Goal: Task Accomplishment & Management: Manage account settings

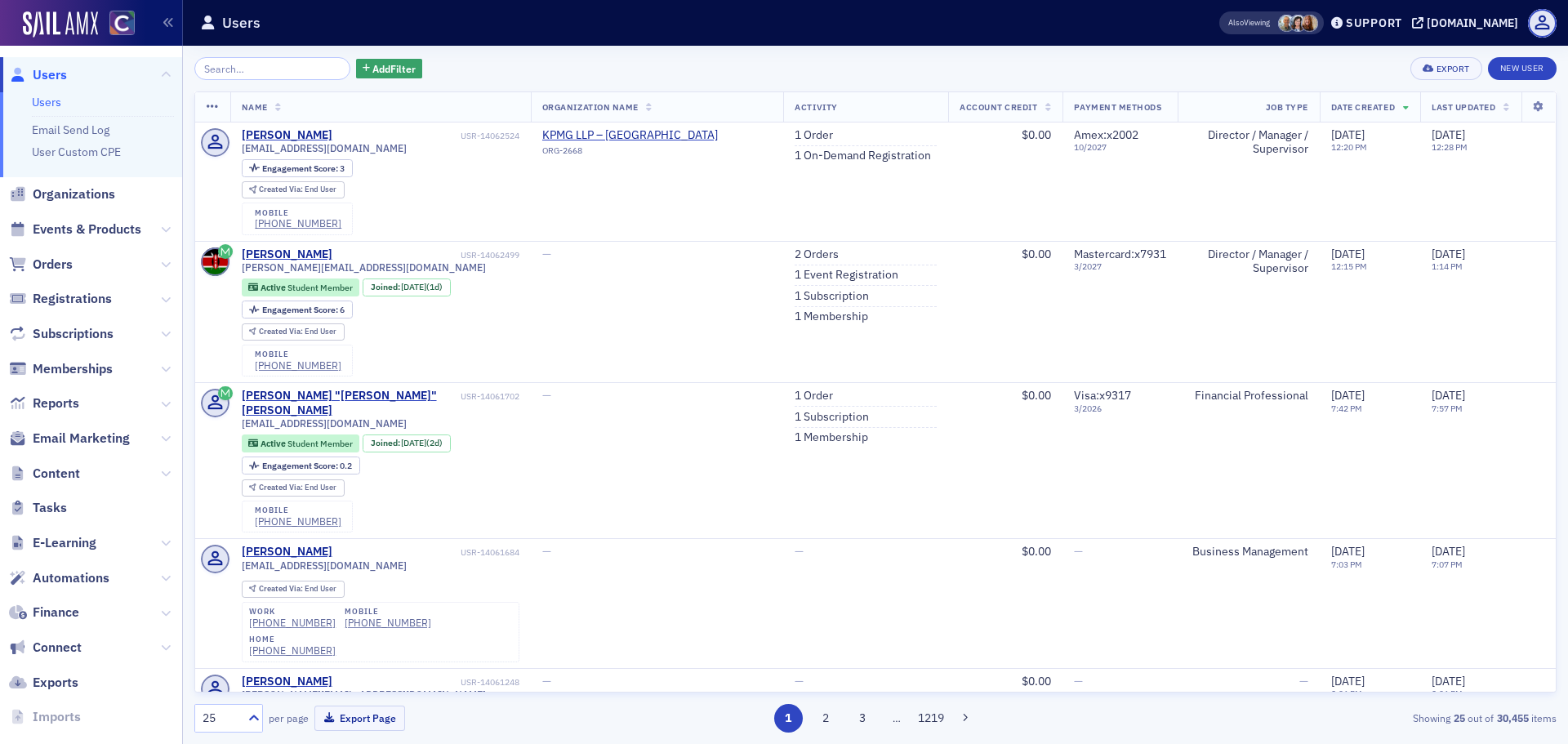
drag, startPoint x: 46, startPoint y: 275, endPoint x: 35, endPoint y: 281, distance: 12.5
click at [41, 279] on span "Orders" at bounding box center [91, 264] width 182 height 35
click at [66, 262] on span "Orders" at bounding box center [53, 265] width 40 height 18
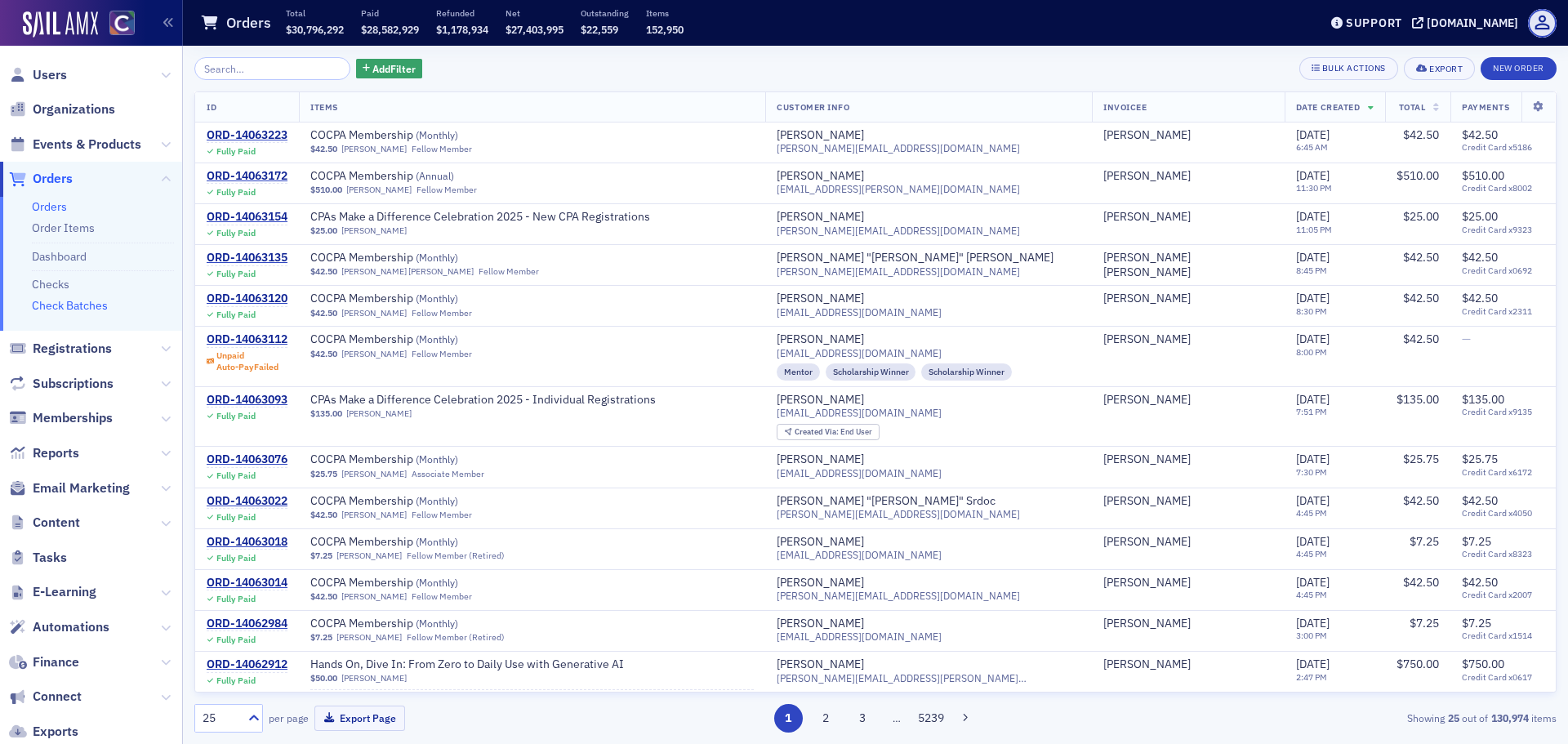
click at [85, 302] on link "Check Batches" at bounding box center [70, 305] width 76 height 15
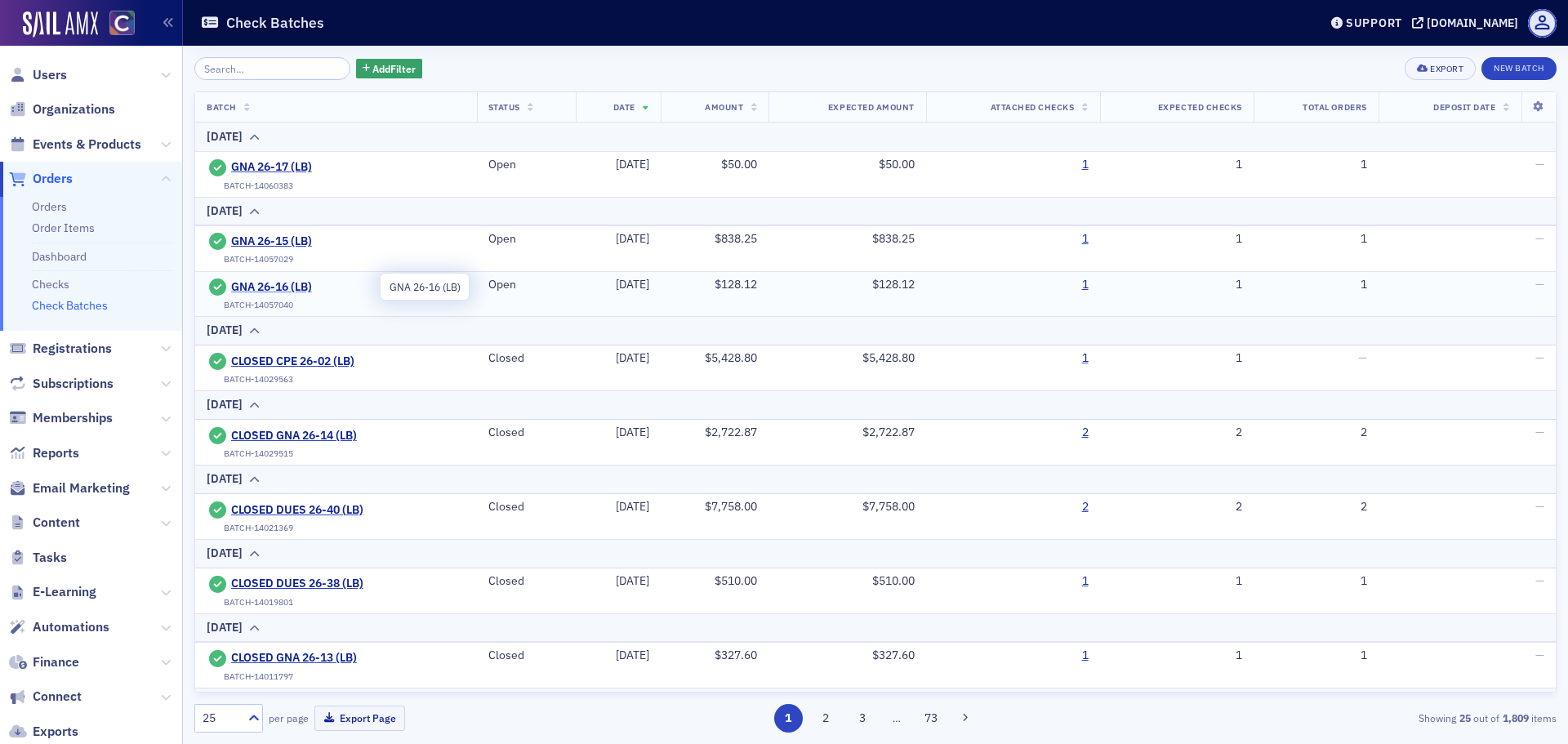
click at [295, 283] on span "GNA 26-16 (LB)" at bounding box center [304, 286] width 148 height 15
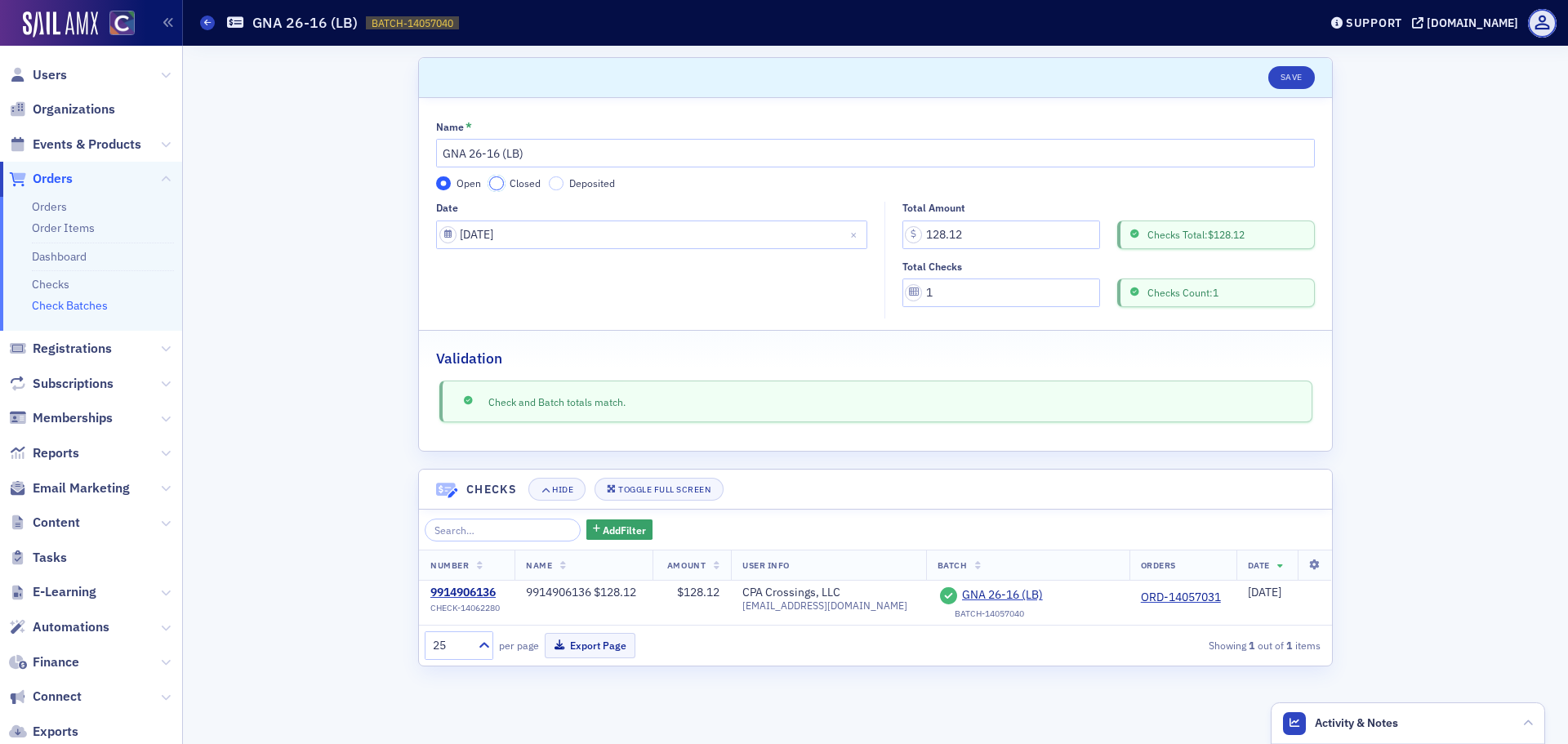
click at [490, 181] on input "Closed" at bounding box center [496, 183] width 15 height 15
click at [440, 158] on input "GNA 26-16 (LB)" at bounding box center [875, 153] width 879 height 29
type input "CLOSED GNA 26-16 (LB)"
click at [1274, 81] on button "Save" at bounding box center [1290, 77] width 47 height 23
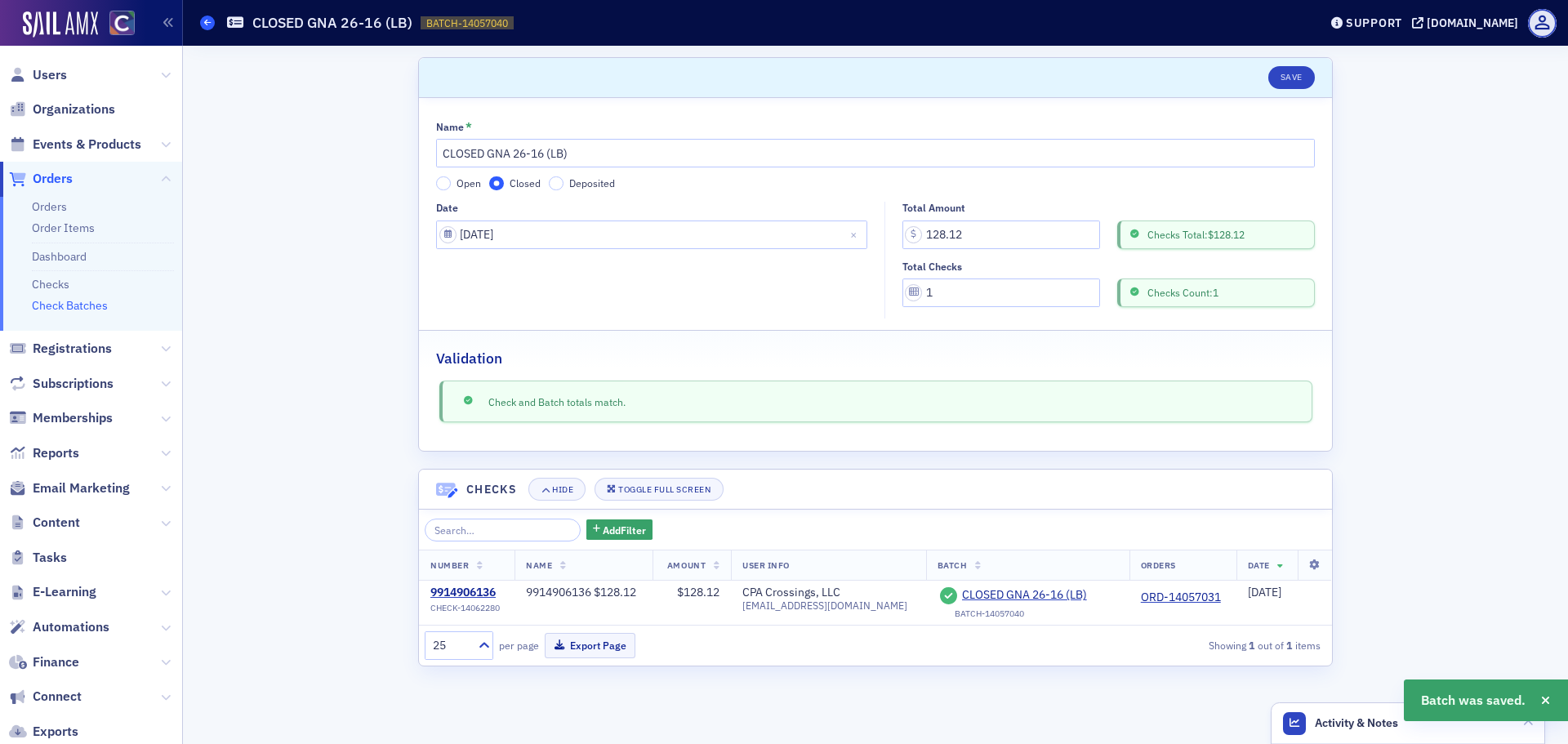
click at [206, 25] on icon at bounding box center [207, 22] width 7 height 7
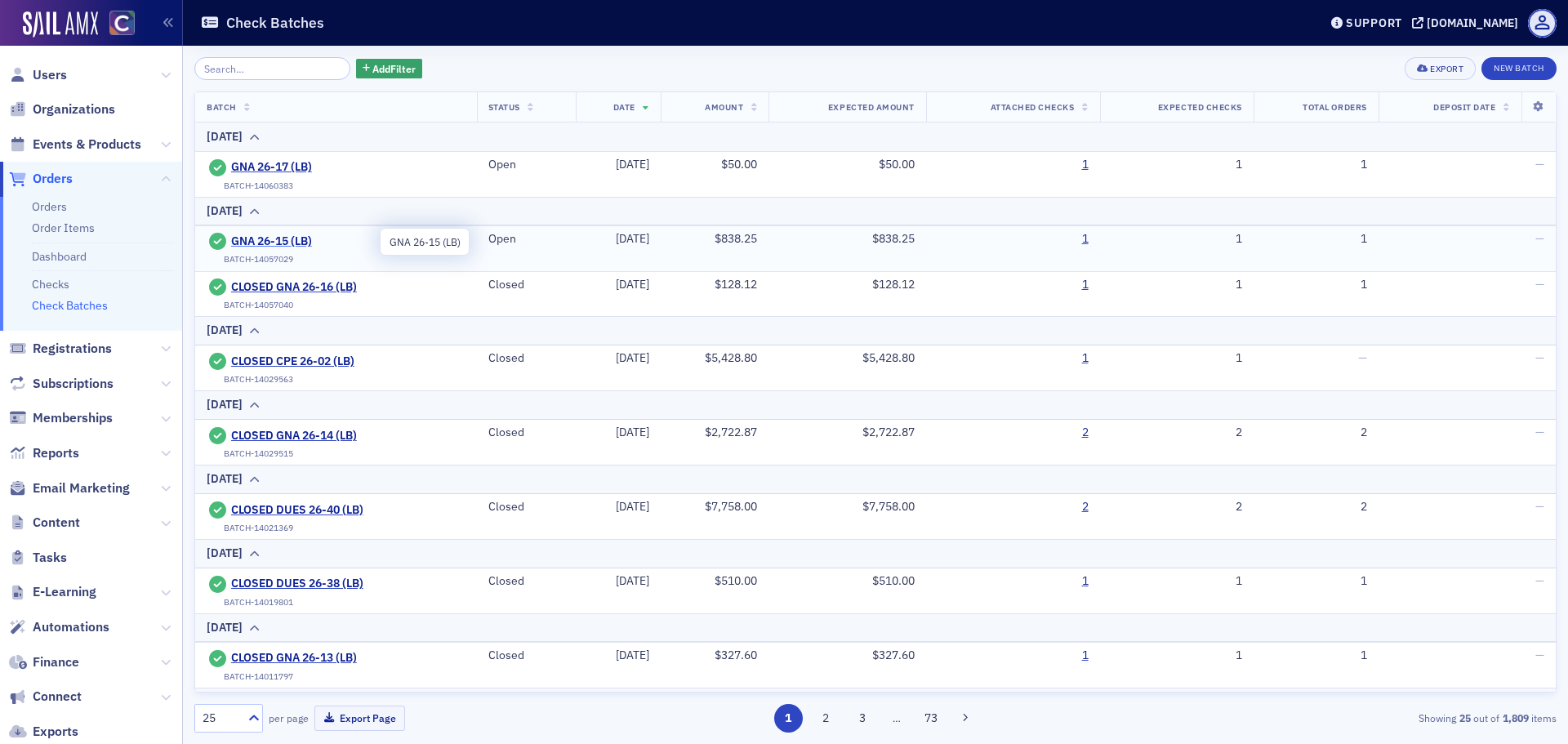
click at [253, 243] on span "GNA 26-15 (LB)" at bounding box center [304, 242] width 148 height 15
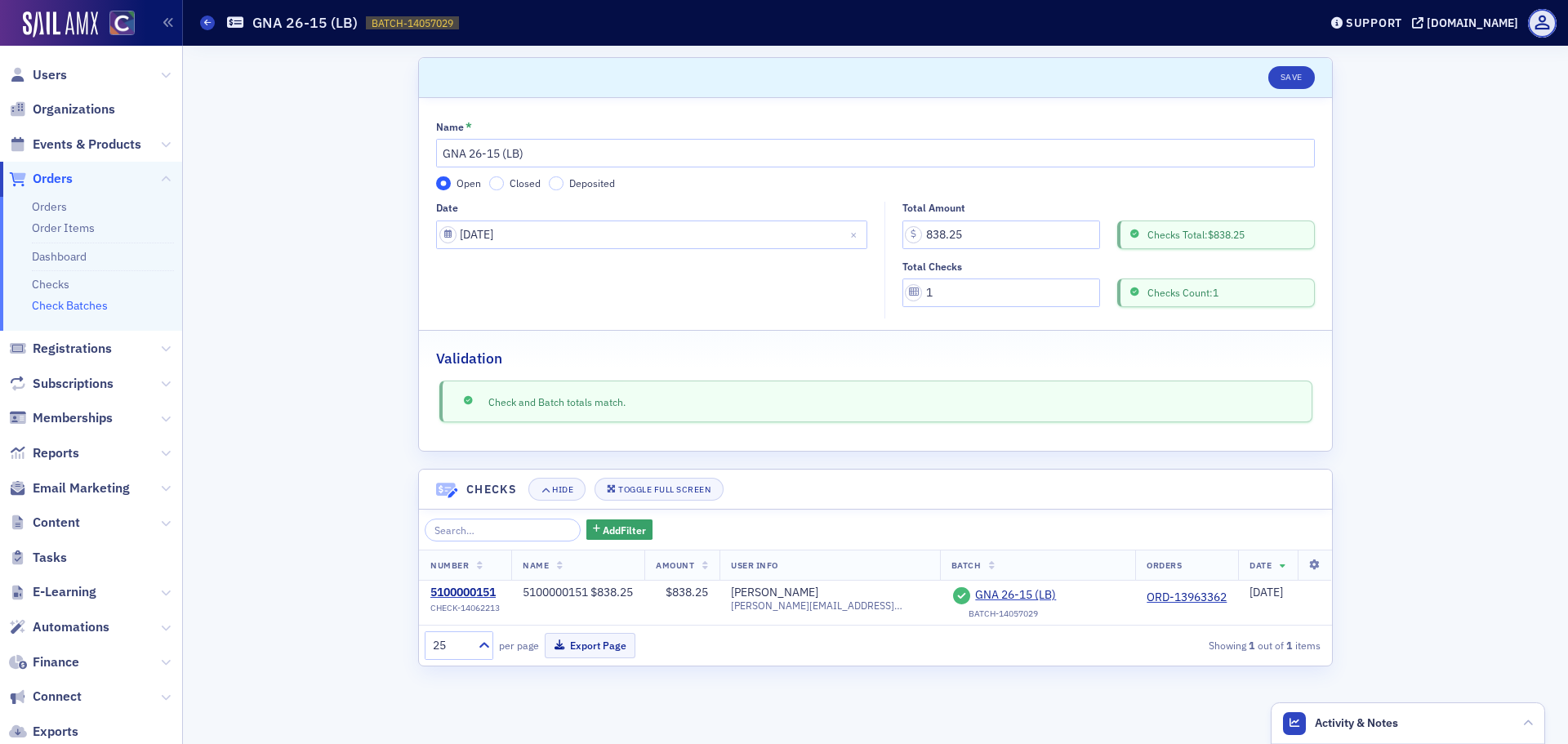
click at [500, 175] on div "Name * GNA 26-15 (LB) Open Closed Deposited" at bounding box center [875, 155] width 879 height 70
click at [500, 182] on input "Closed" at bounding box center [496, 183] width 15 height 15
click at [438, 155] on input "GNA 26-15 (LB)" at bounding box center [875, 153] width 879 height 29
type input "CLOSED GNA 26-15 (LB)"
click at [1306, 72] on button "Save" at bounding box center [1290, 77] width 47 height 23
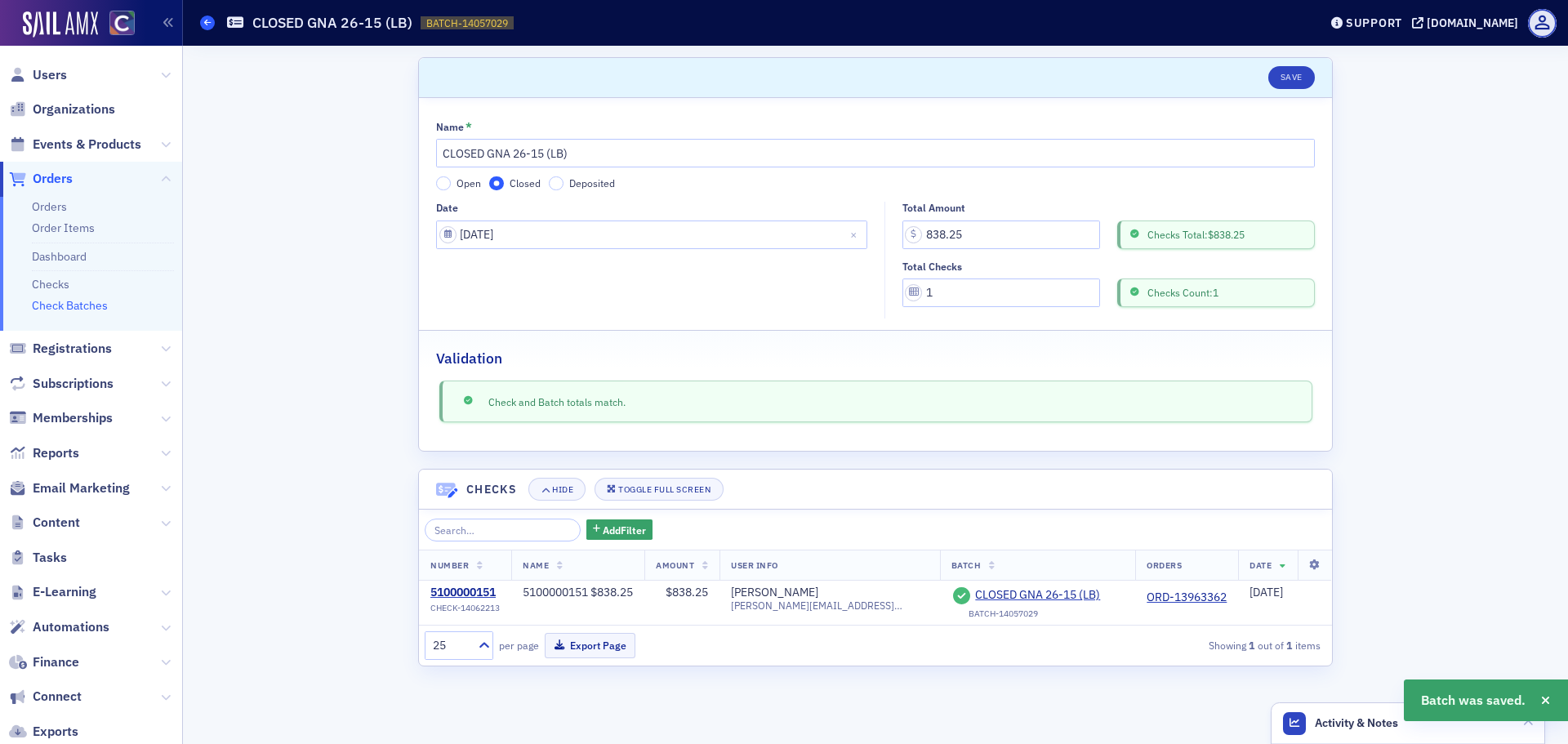
click at [203, 26] on span at bounding box center [207, 23] width 15 height 15
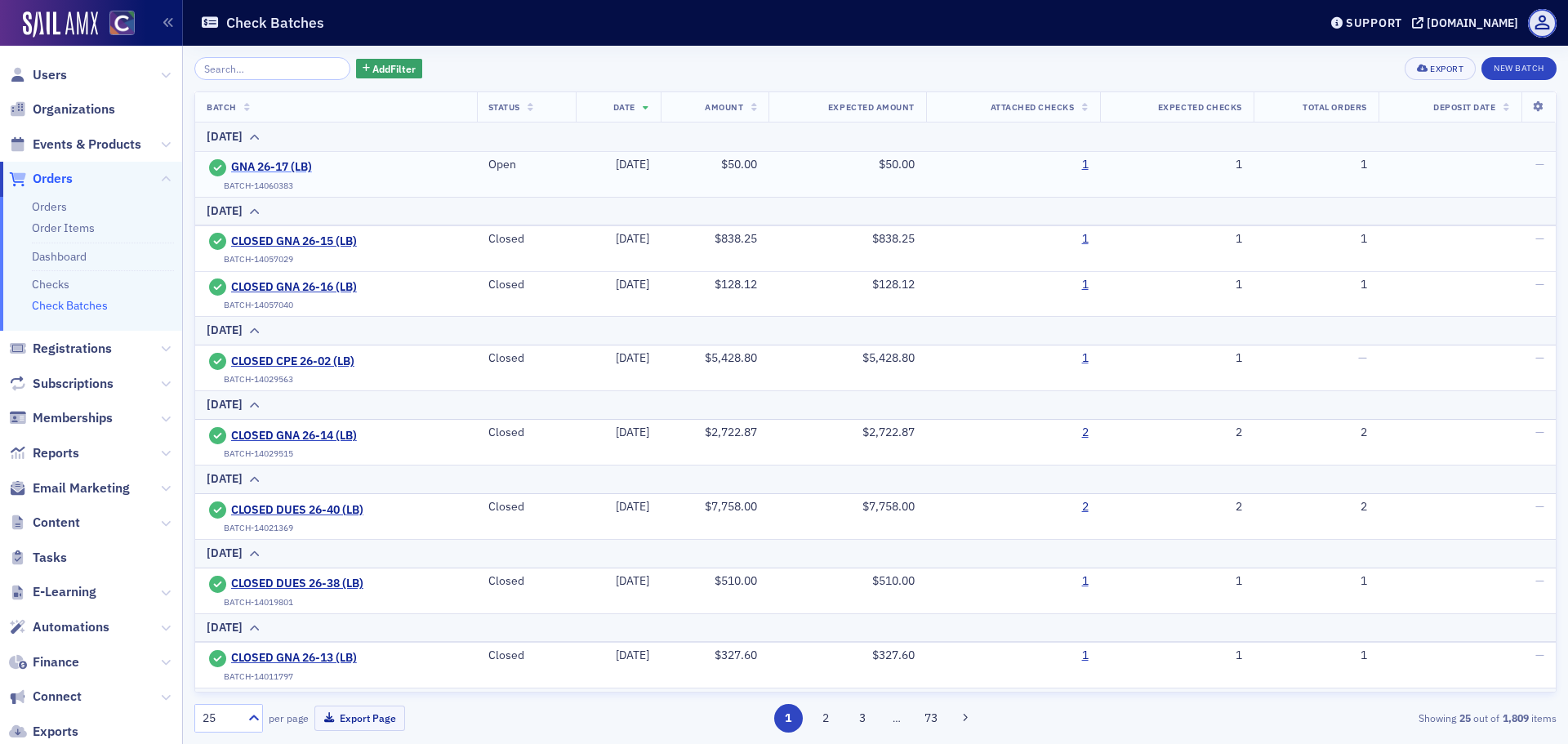
click at [281, 168] on span "GNA 26-17 (LB)" at bounding box center [304, 167] width 148 height 15
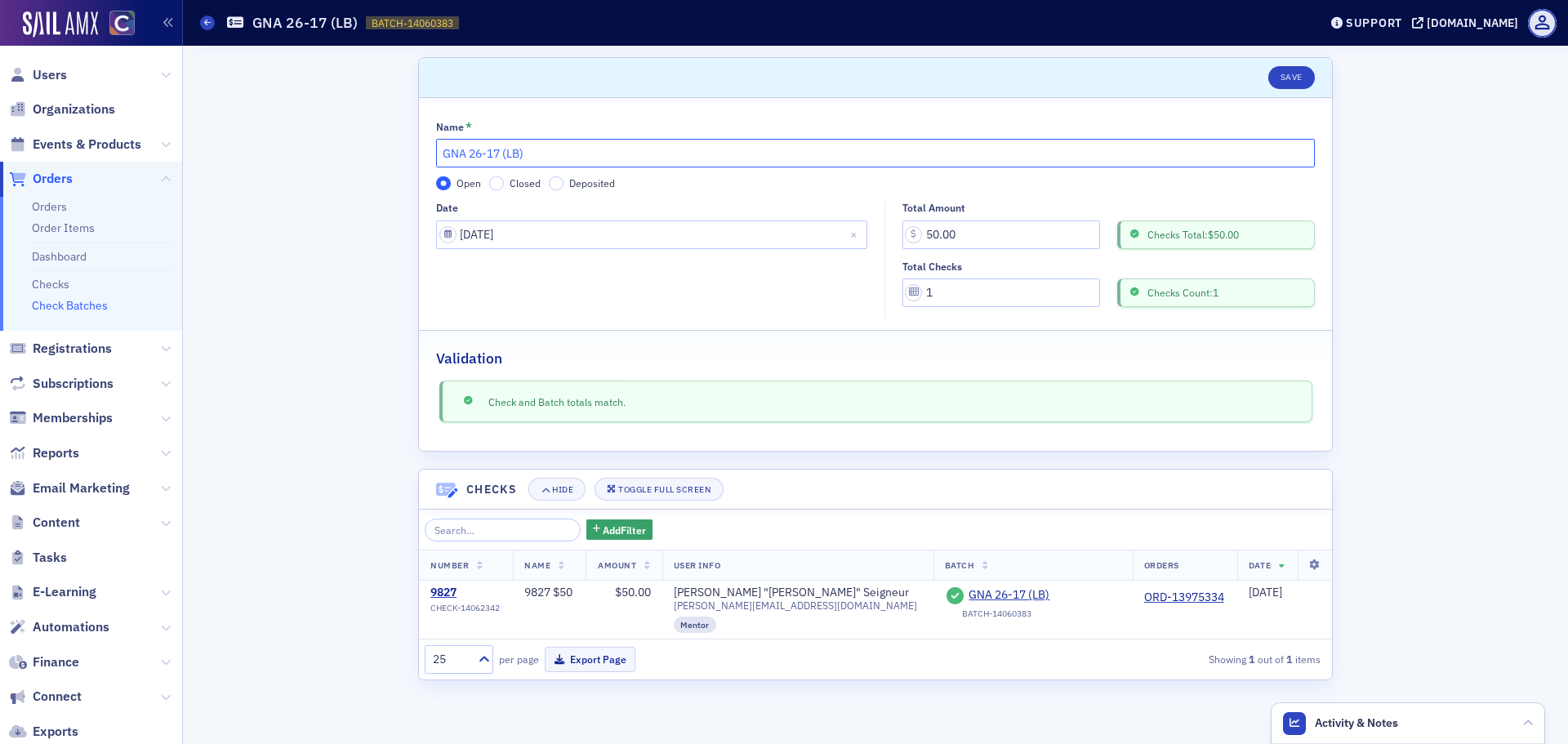
click at [439, 155] on input "GNA 26-17 (LB)" at bounding box center [875, 153] width 879 height 29
type input "CLOSED GNA 26-17 (LB)"
click at [494, 182] on input "Closed" at bounding box center [496, 183] width 15 height 15
click at [1302, 72] on button "Save" at bounding box center [1290, 77] width 47 height 23
click at [210, 8] on div "Check Batches CLOSED GNA 26-17 (LB) BATCH-14060383 14060383" at bounding box center [746, 22] width 1093 height 31
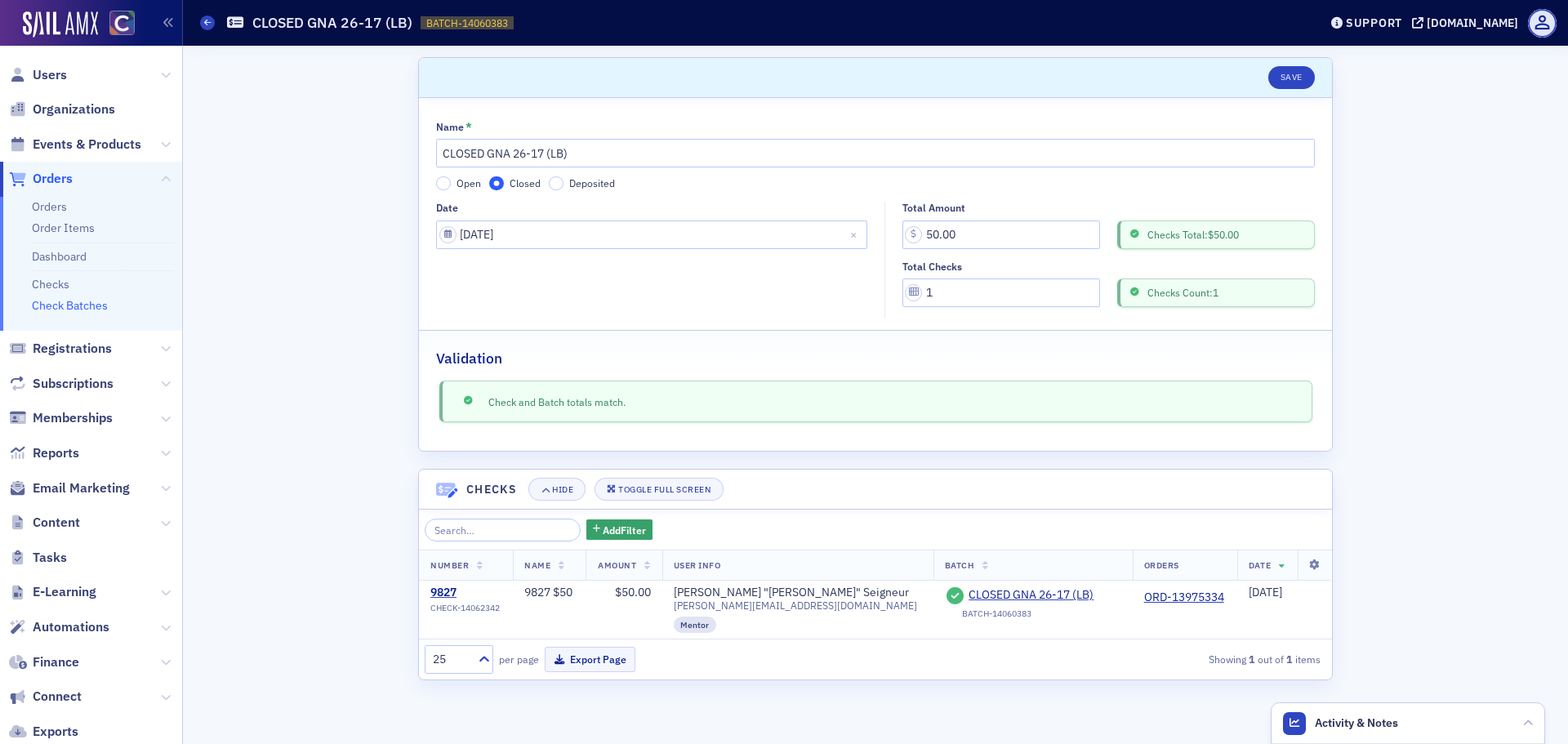
click at [209, 15] on div "Check Batches CLOSED GNA 26-17 (LB) BATCH-14060383 14060383" at bounding box center [746, 22] width 1093 height 31
click at [203, 21] on span at bounding box center [207, 23] width 15 height 15
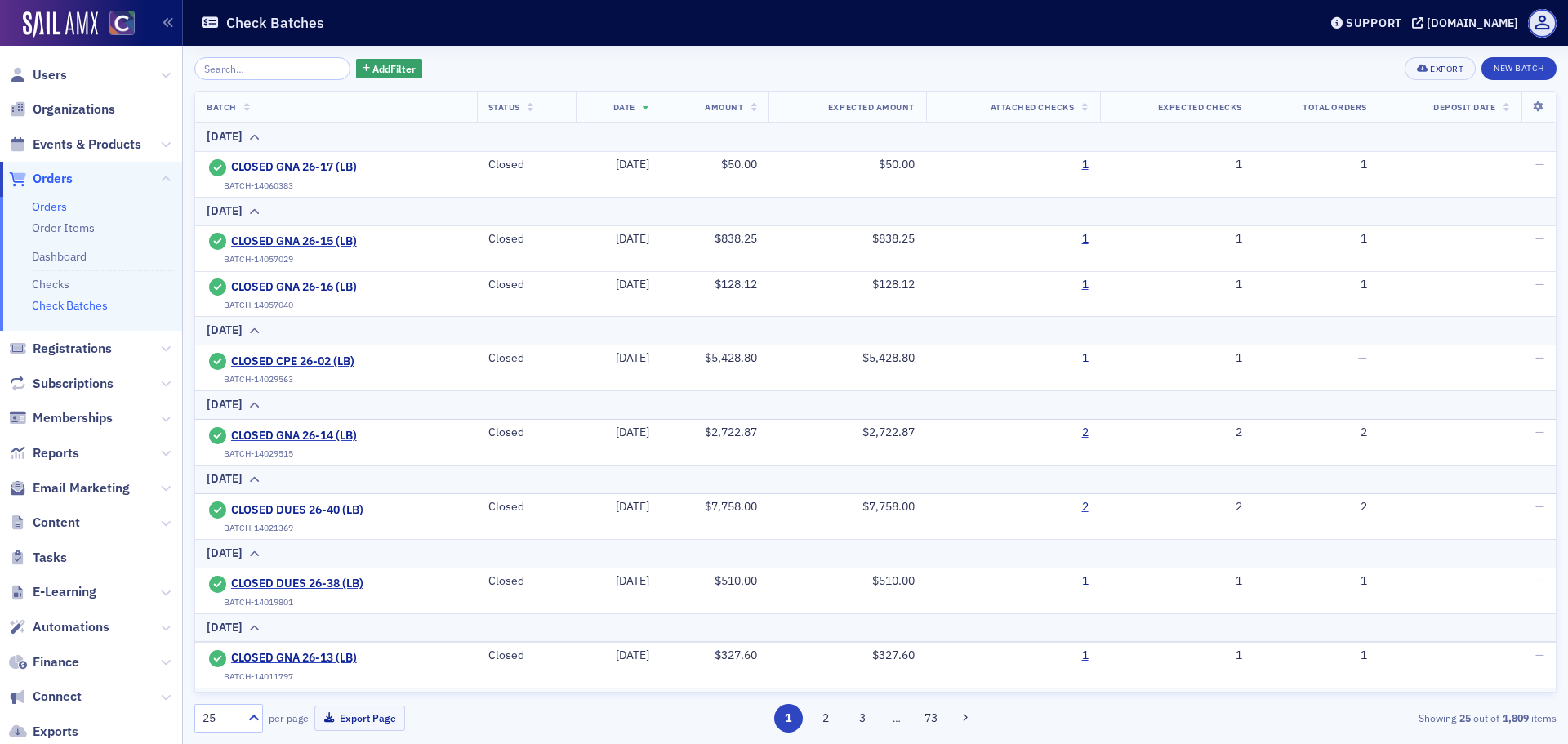
click at [56, 204] on link "Orders" at bounding box center [49, 206] width 35 height 15
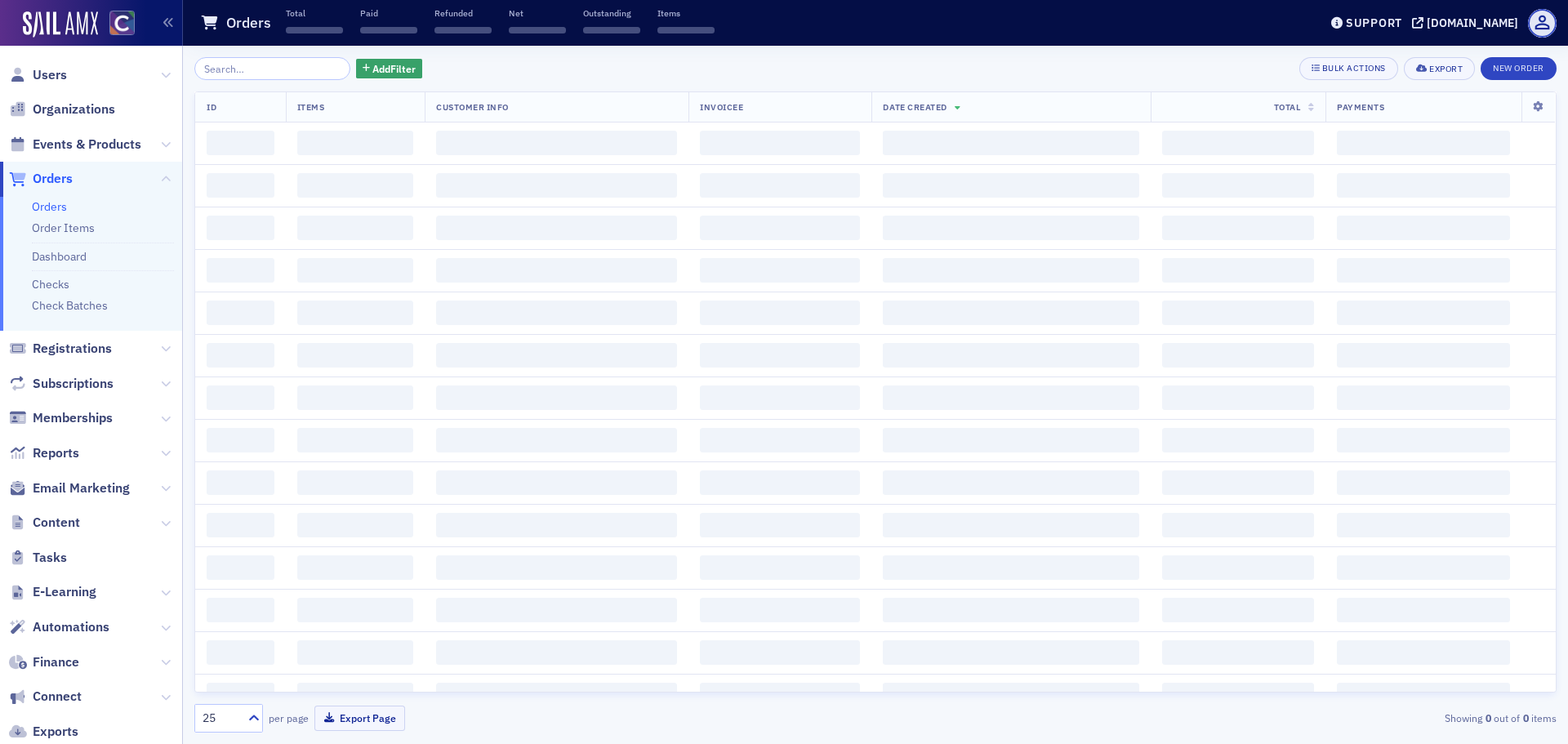
click at [372, 67] on span "Add Filter" at bounding box center [393, 69] width 43 height 15
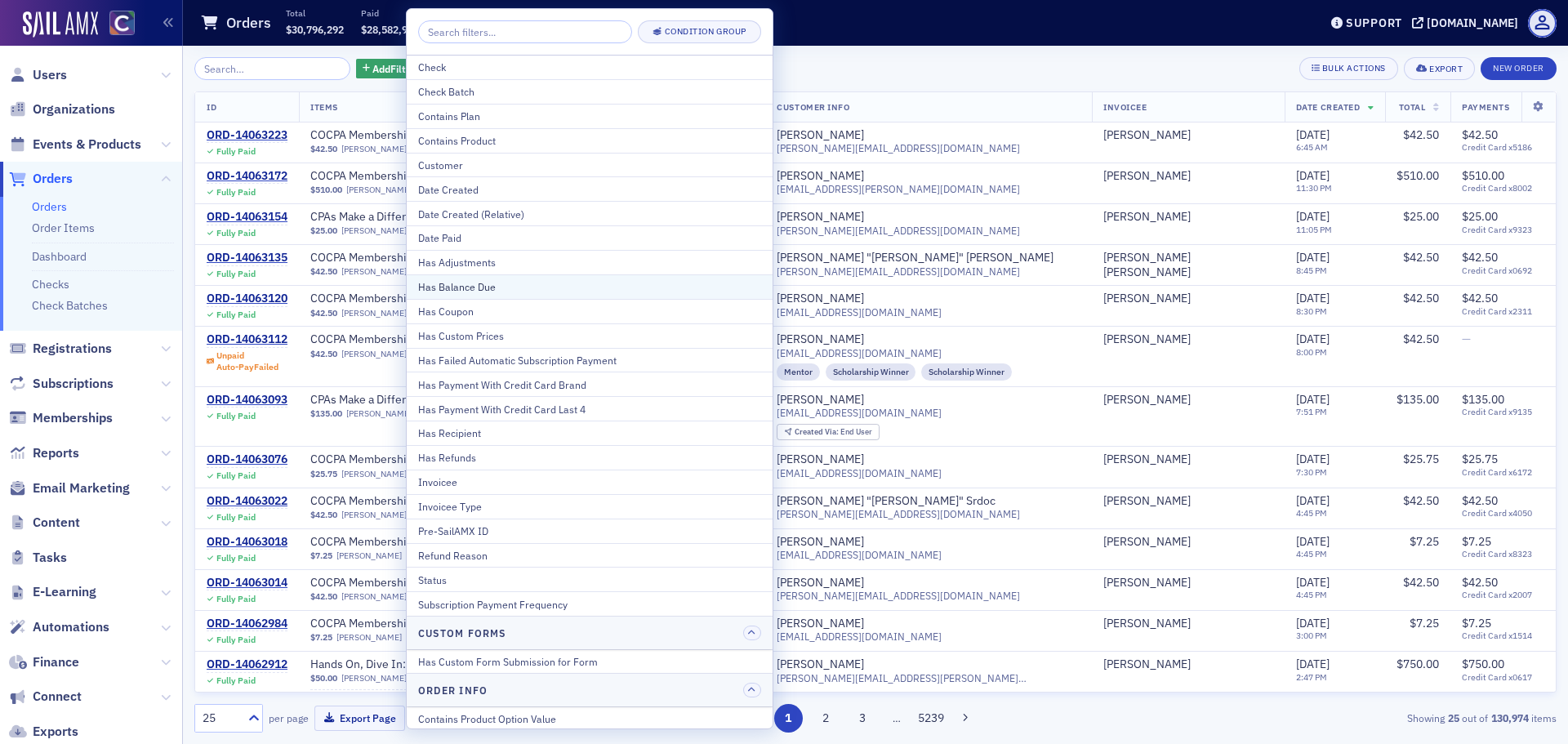
click at [467, 288] on div "Has Balance Due" at bounding box center [589, 286] width 343 height 15
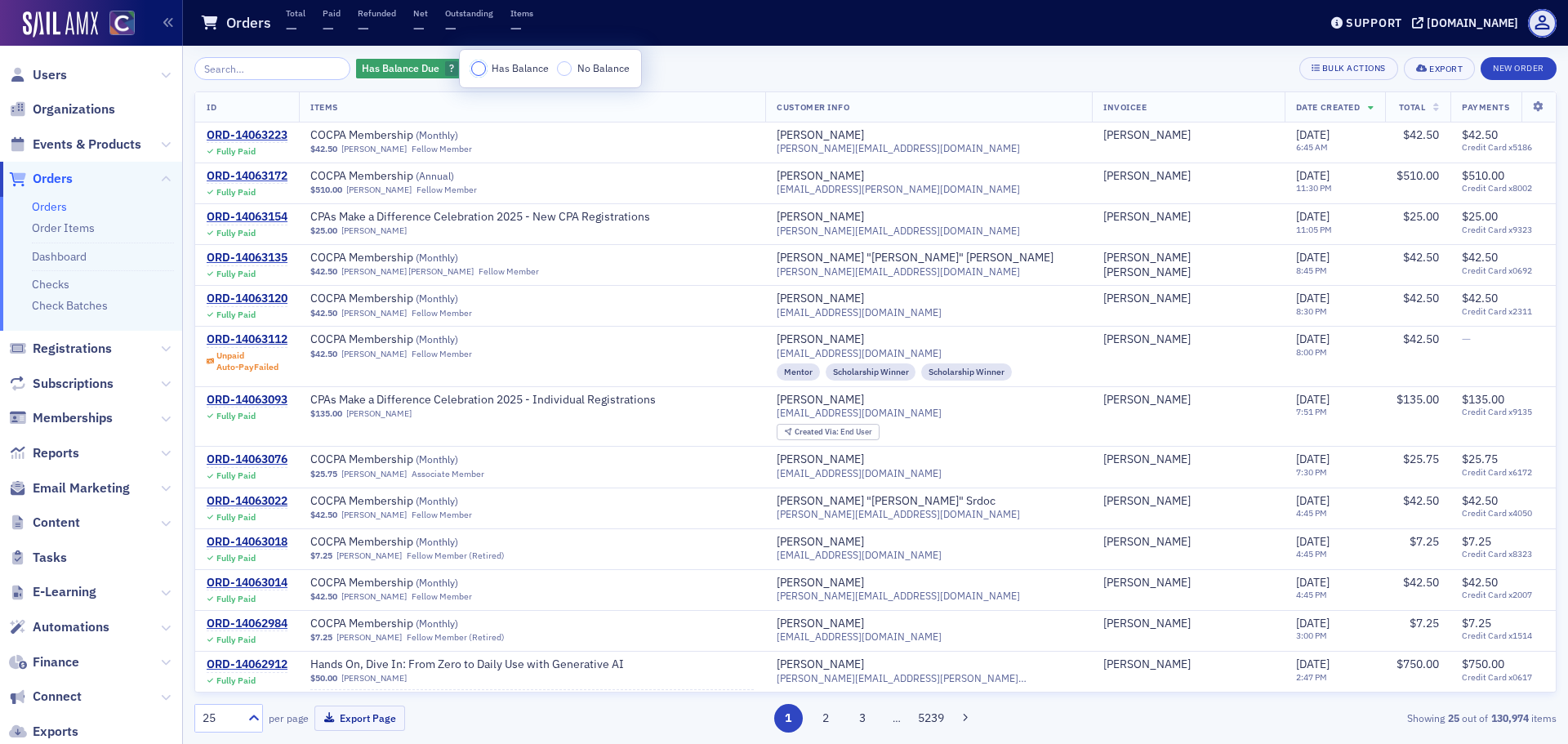
click at [478, 74] on input "Has Balance" at bounding box center [479, 69] width 15 height 15
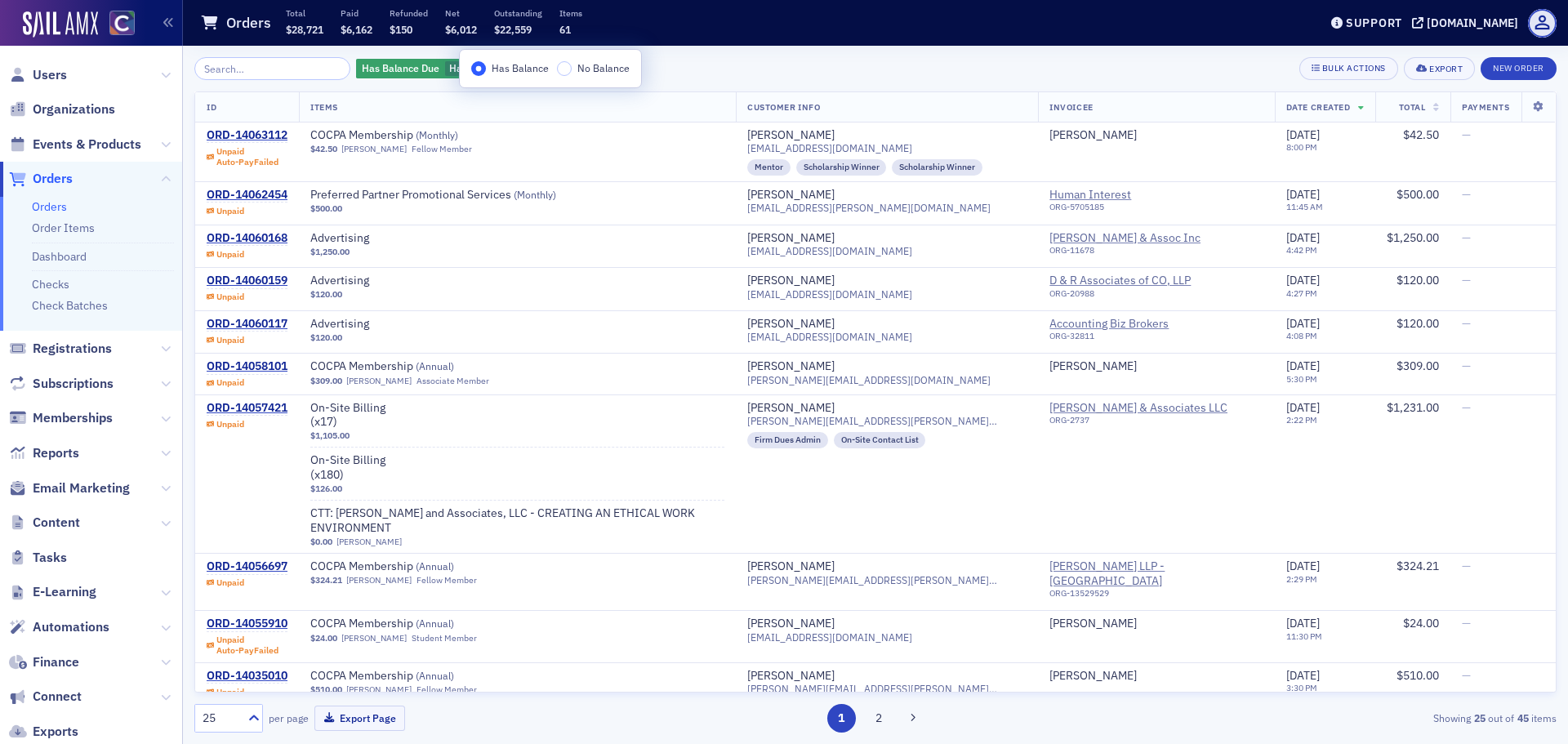
click at [1410, 117] on th "Total" at bounding box center [1413, 107] width 76 height 30
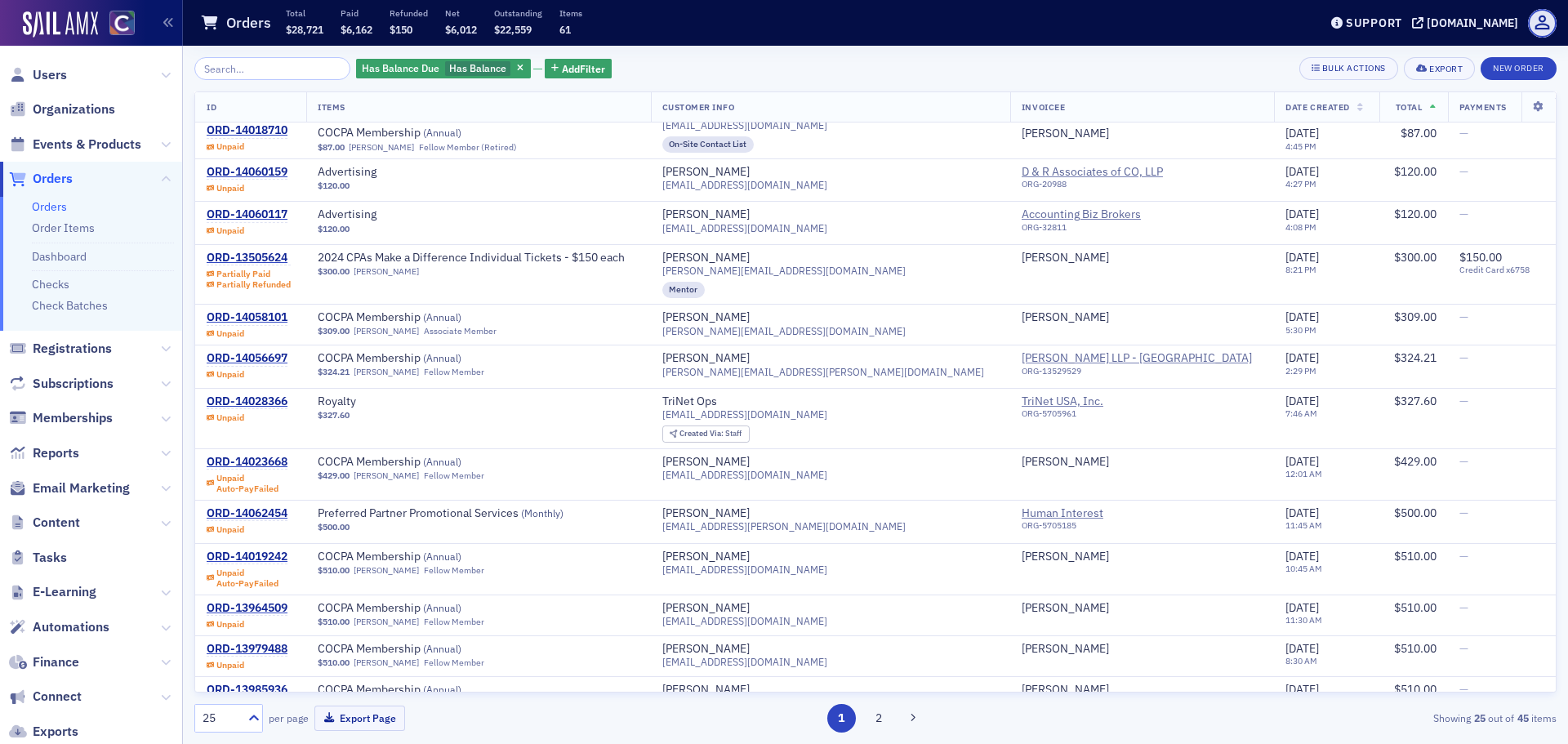
scroll to position [673, 0]
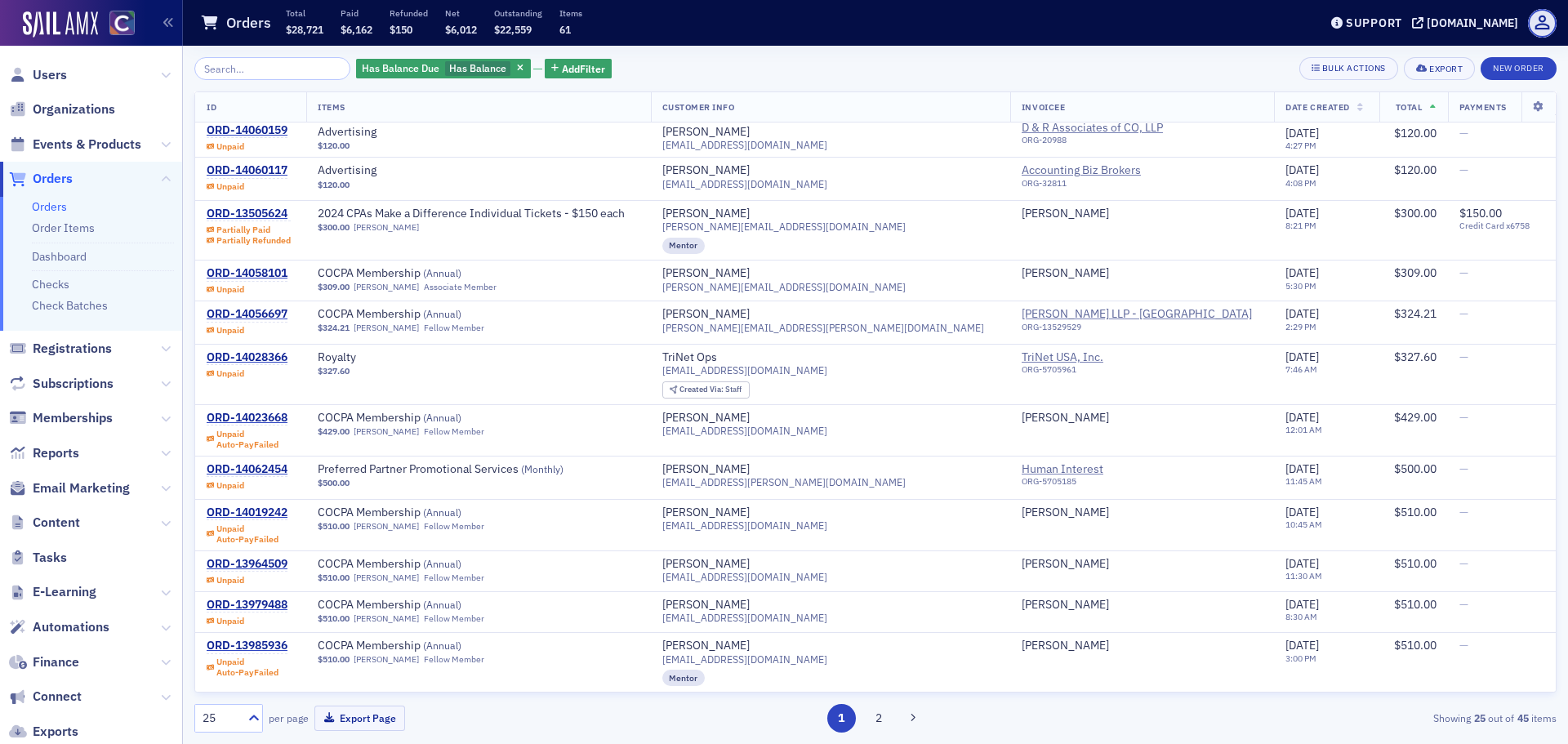
click at [41, 202] on link "Orders" at bounding box center [49, 206] width 35 height 15
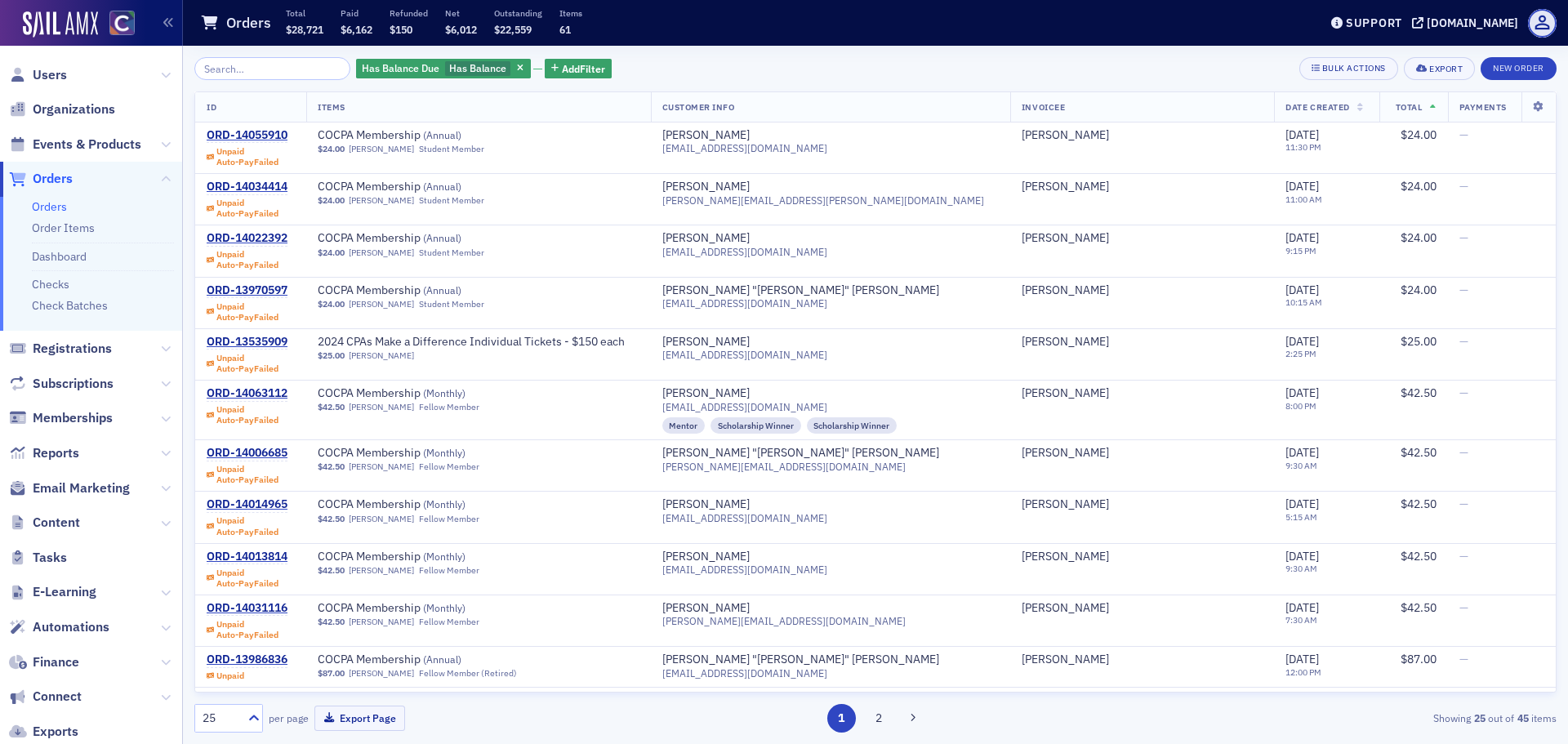
drag, startPoint x: 497, startPoint y: 68, endPoint x: 457, endPoint y: 74, distance: 40.4
click at [516, 68] on icon "button" at bounding box center [519, 69] width 7 height 9
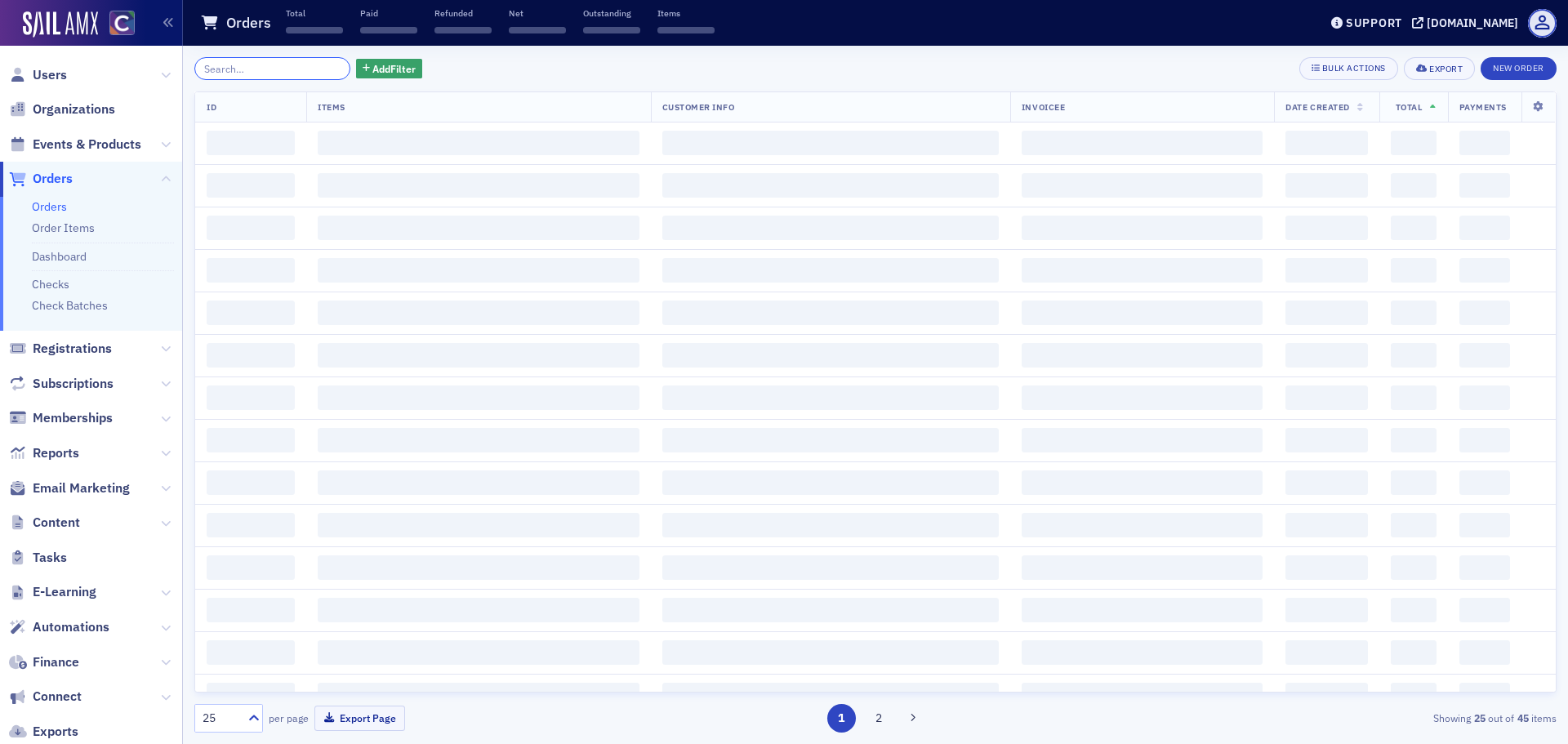
click at [307, 75] on input "search" at bounding box center [272, 68] width 156 height 23
click at [230, 66] on input "your memebership" at bounding box center [272, 68] width 156 height 23
click at [299, 67] on input "yourmemebership" at bounding box center [272, 68] width 156 height 23
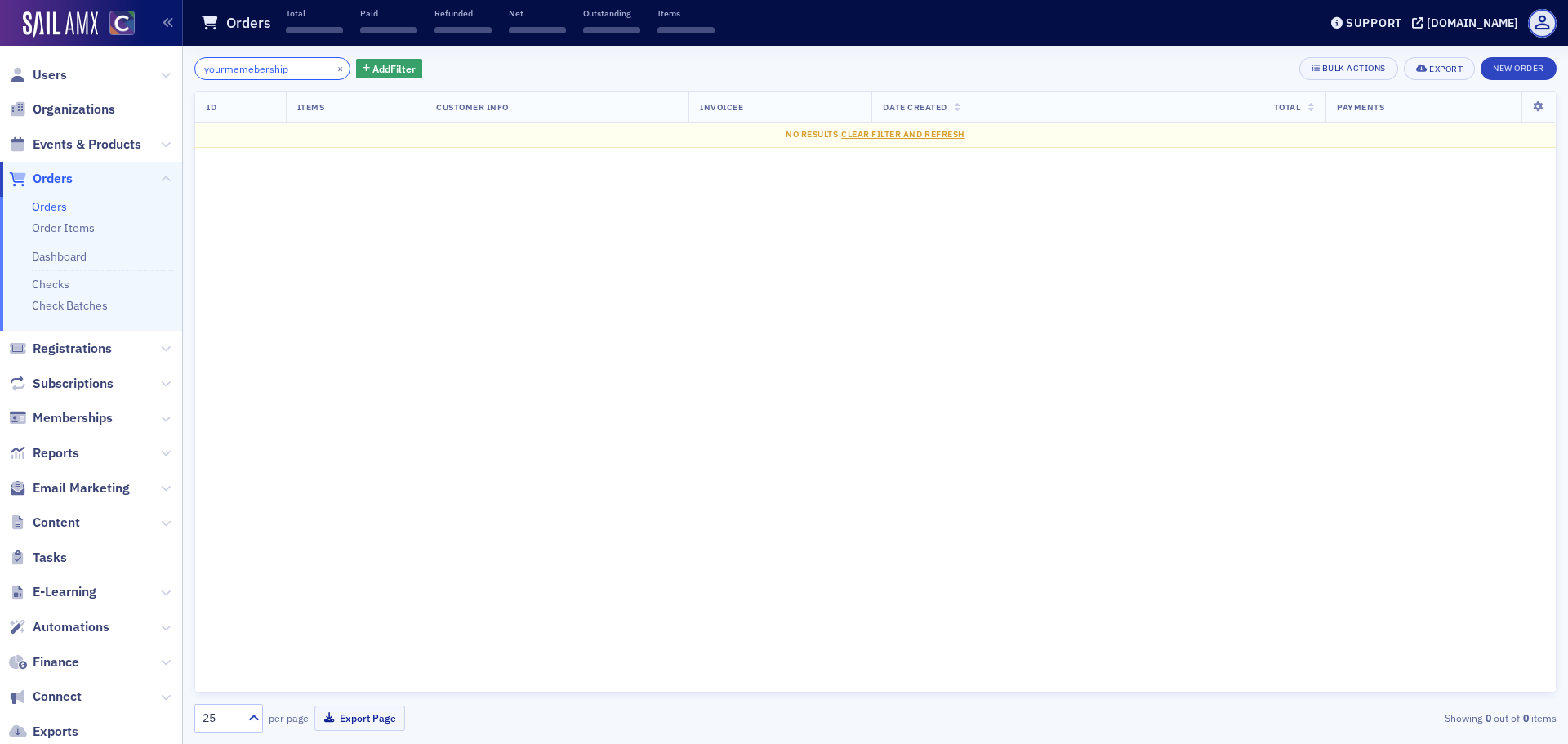
drag, startPoint x: 299, startPoint y: 67, endPoint x: 234, endPoint y: 76, distance: 65.6
click at [234, 76] on input "yourmemebership" at bounding box center [272, 68] width 156 height 23
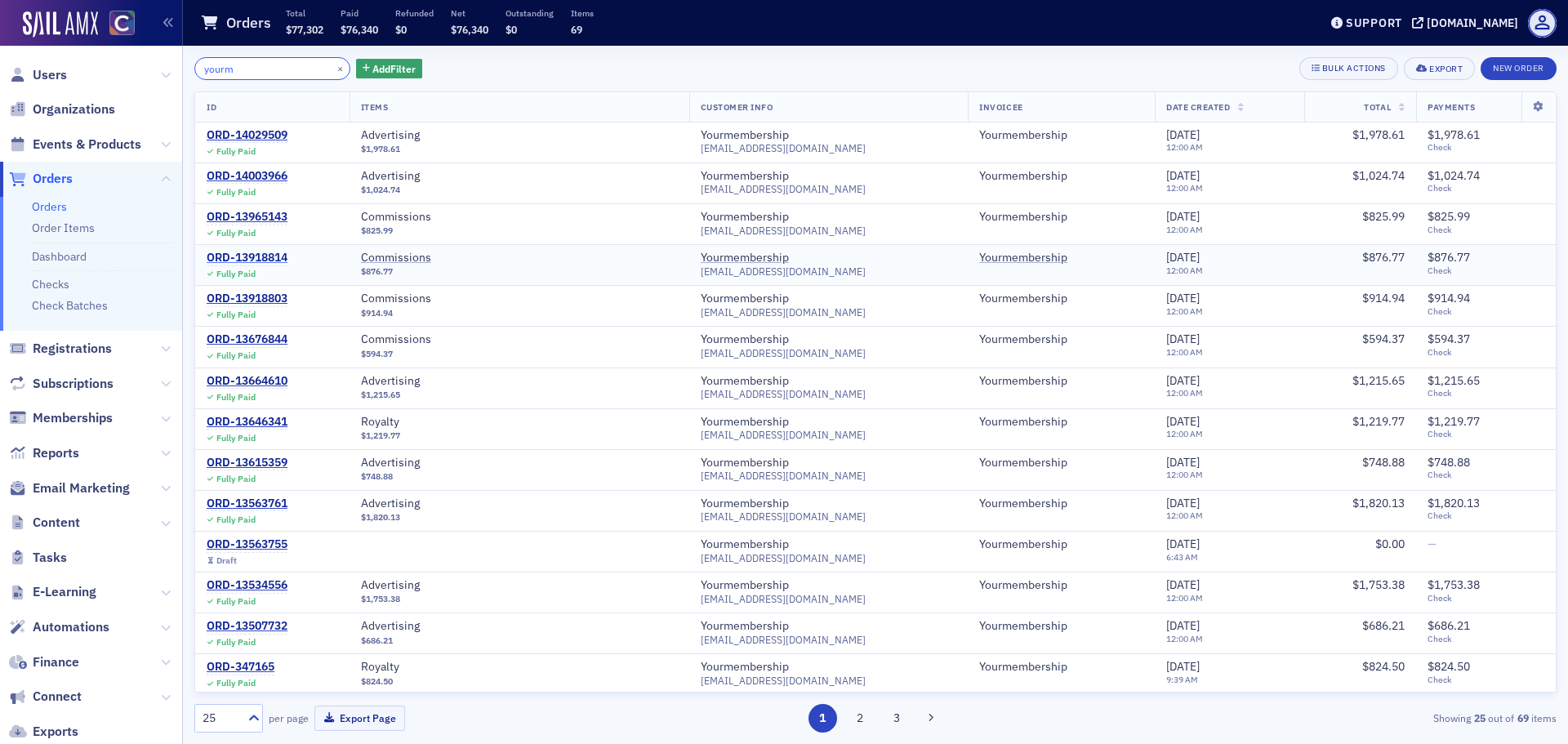
type input "yourm"
click at [1531, 70] on button "New Order" at bounding box center [1518, 68] width 76 height 23
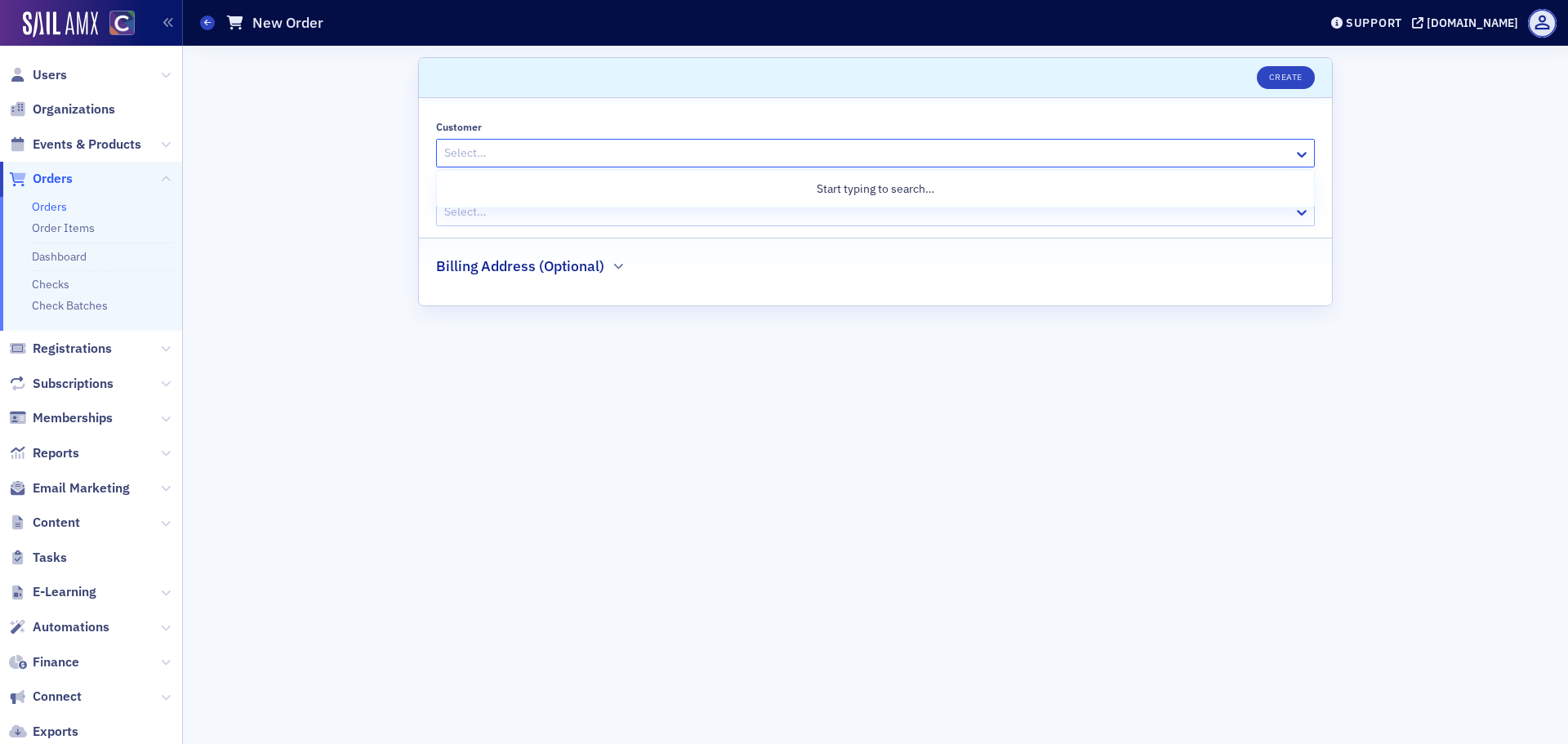
click at [497, 151] on div at bounding box center [867, 153] width 849 height 21
type input "yourmem"
click at [567, 221] on div "Yourmembership (vendor@yourmembership.com)" at bounding box center [876, 222] width 858 height 23
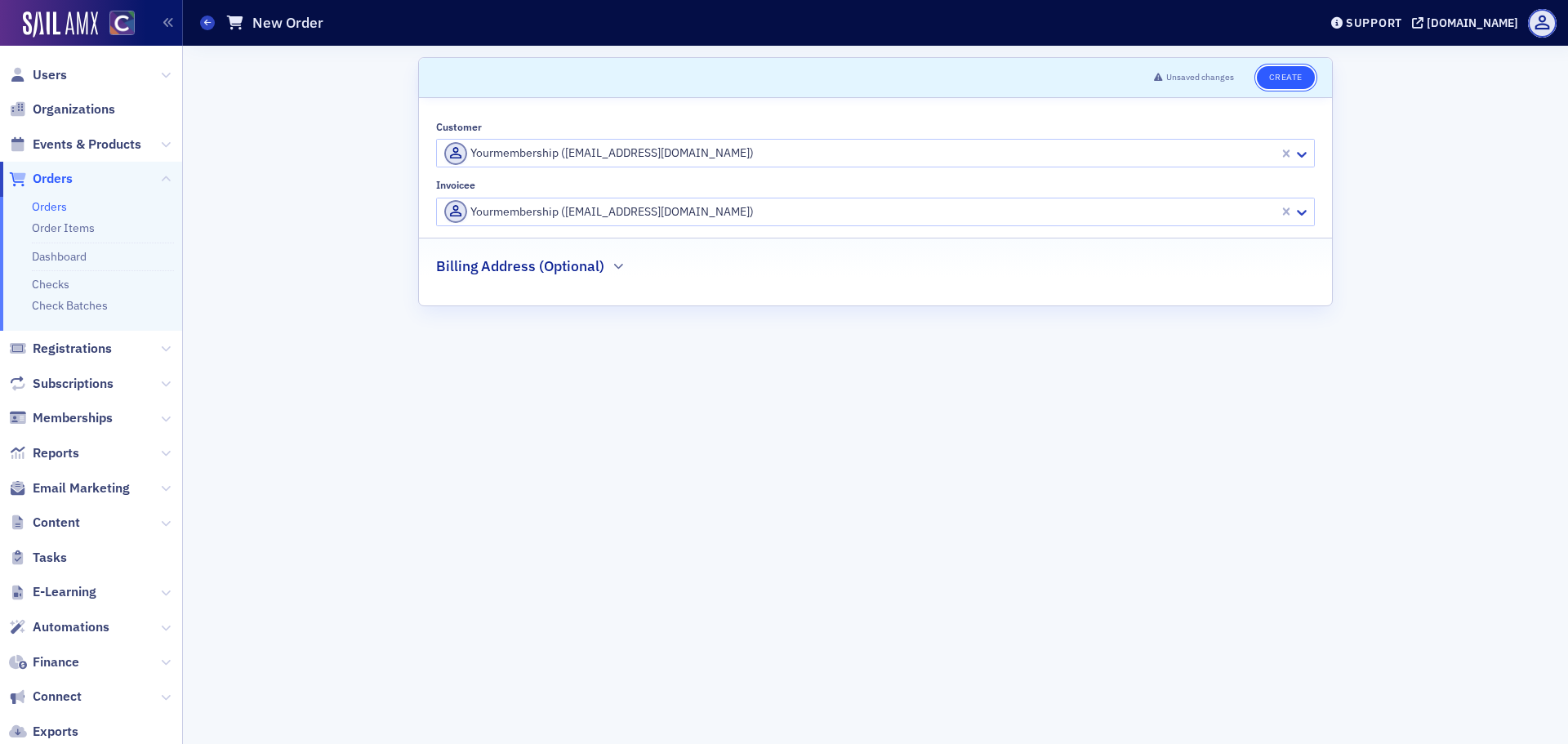
click at [1299, 84] on button "Create" at bounding box center [1285, 77] width 58 height 23
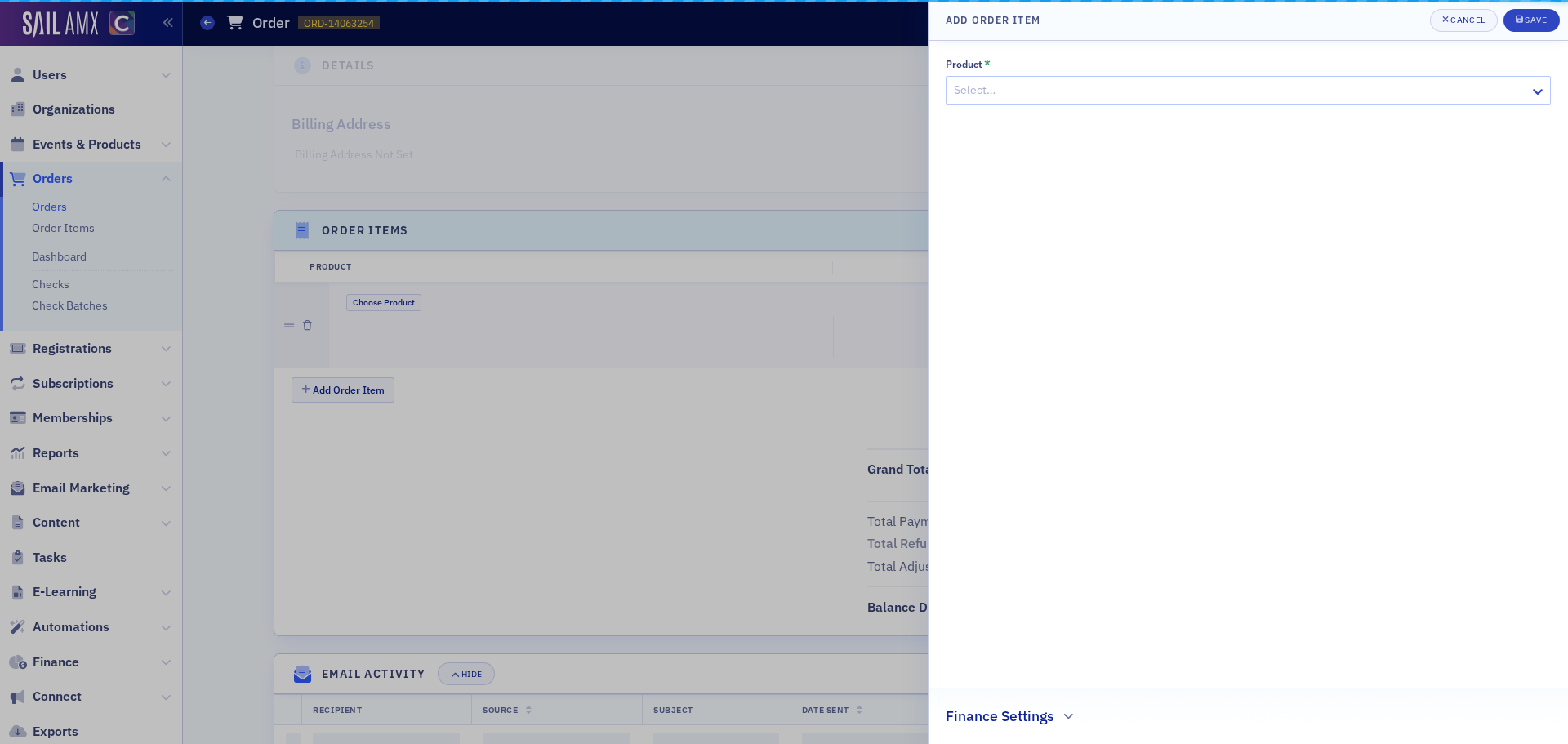
scroll to position [348, 0]
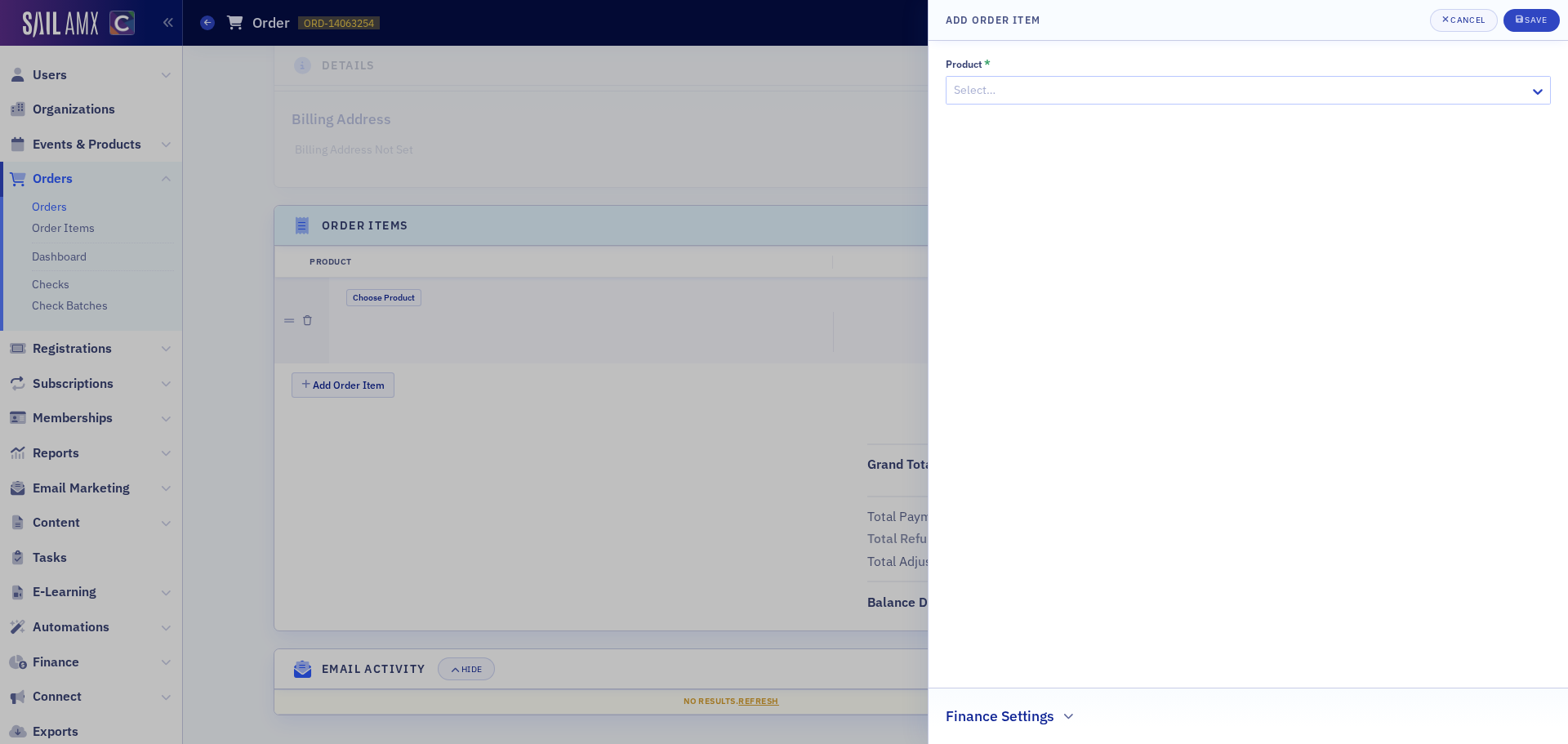
click at [986, 94] on div at bounding box center [1240, 90] width 576 height 21
type input "com"
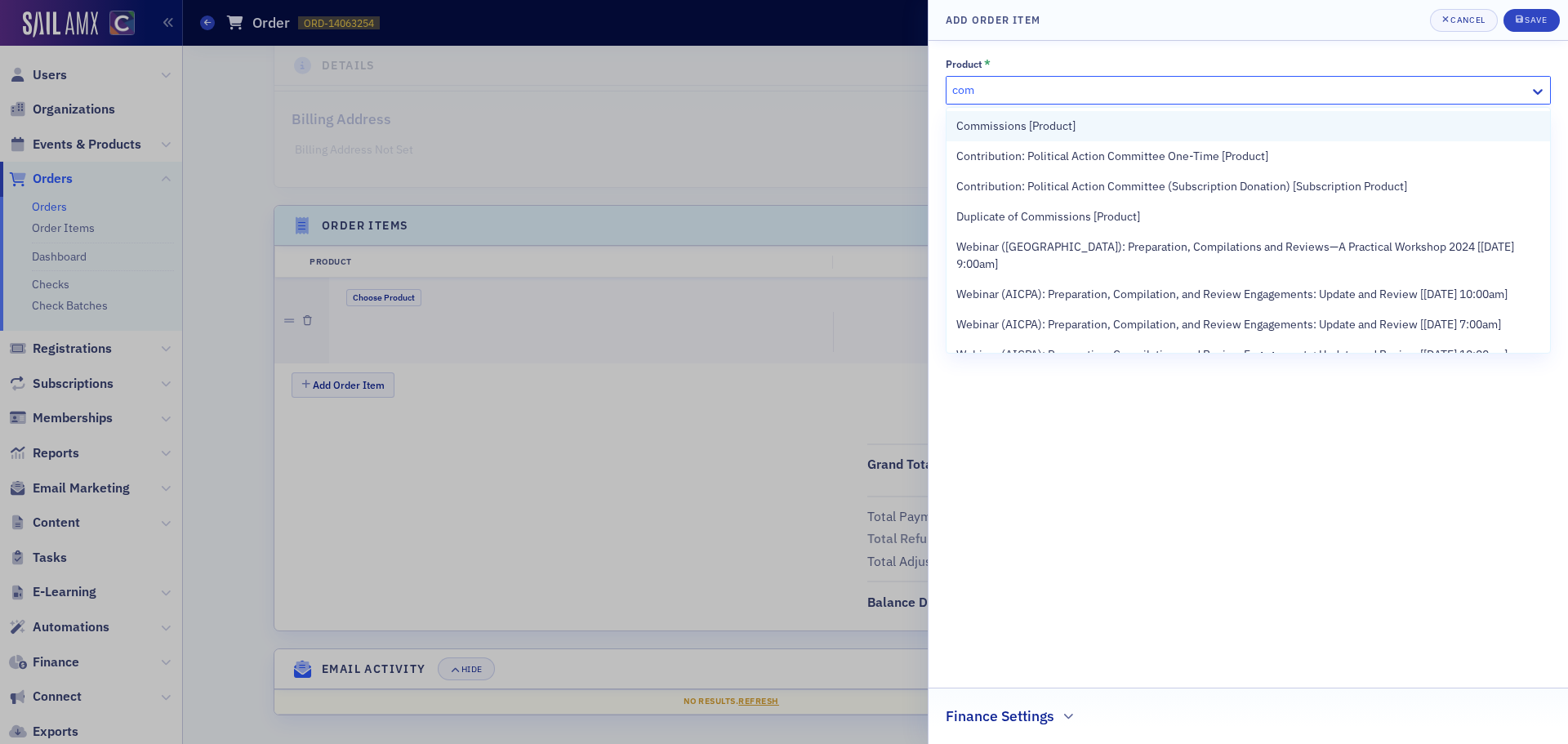
click at [1012, 125] on span "Commissions [Product]" at bounding box center [1016, 125] width 119 height 17
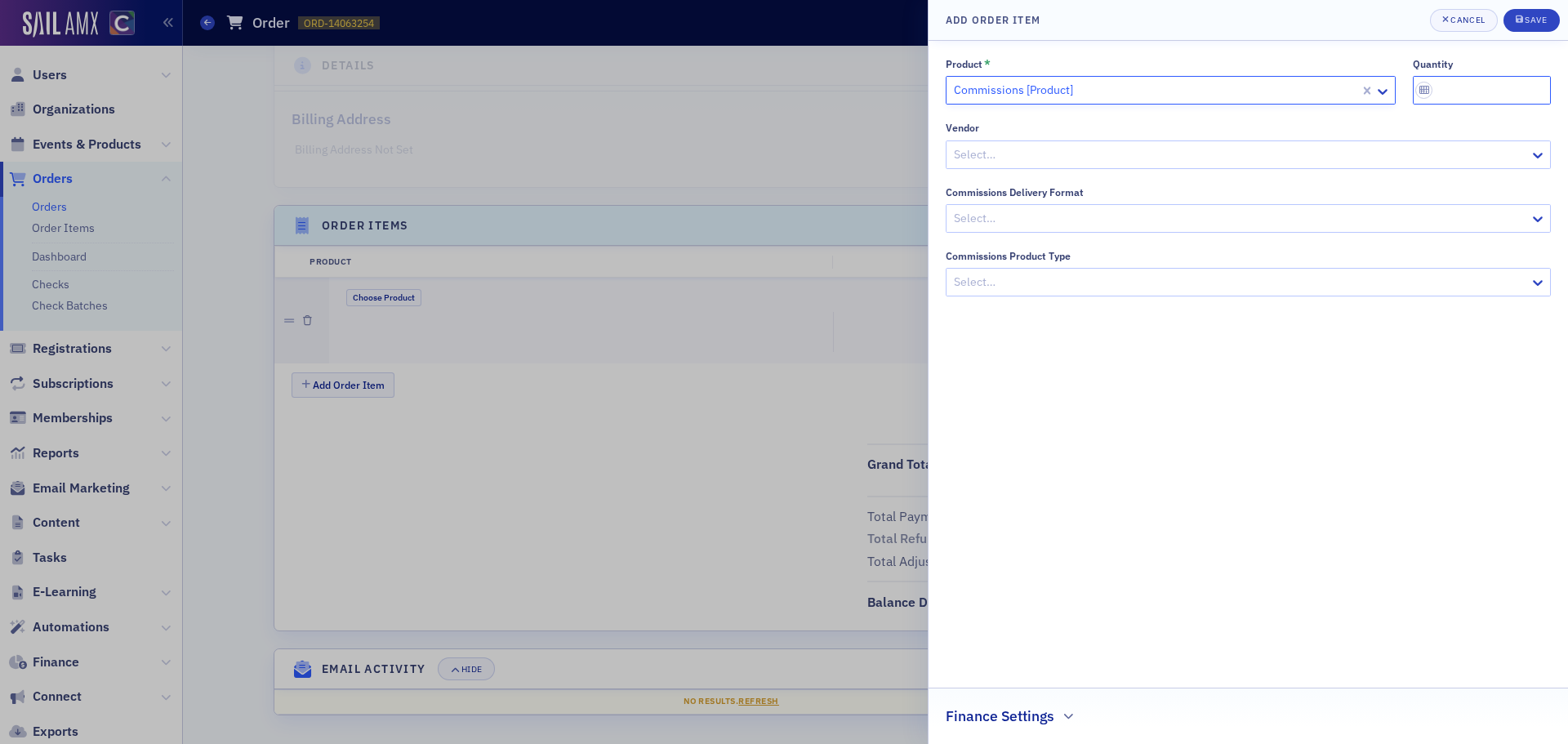
click at [1489, 96] on input "quantity" at bounding box center [1482, 90] width 139 height 29
type input "1"
click at [1553, 21] on button "Save" at bounding box center [1531, 20] width 57 height 23
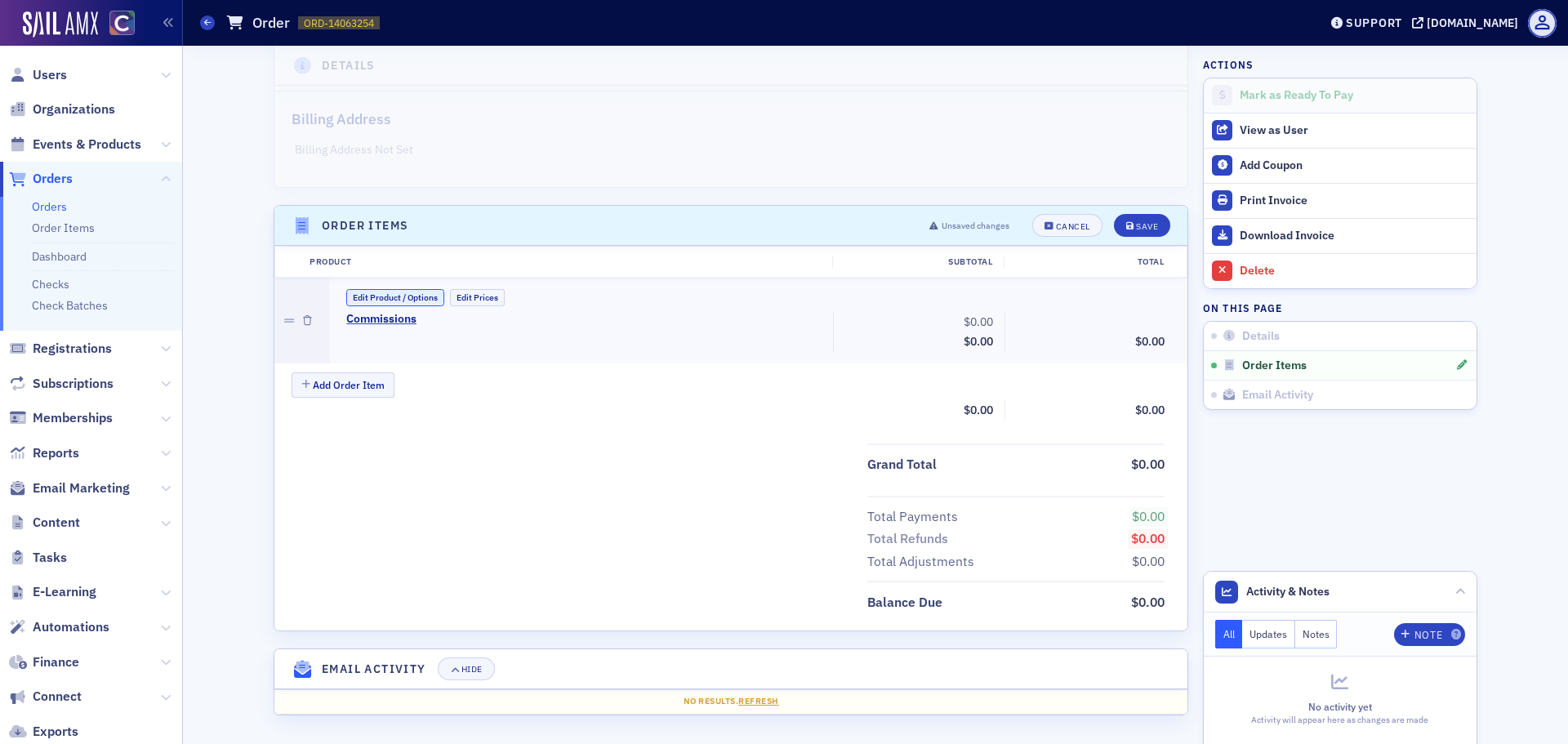
click at [404, 300] on button "Edit Product / Options" at bounding box center [395, 297] width 98 height 17
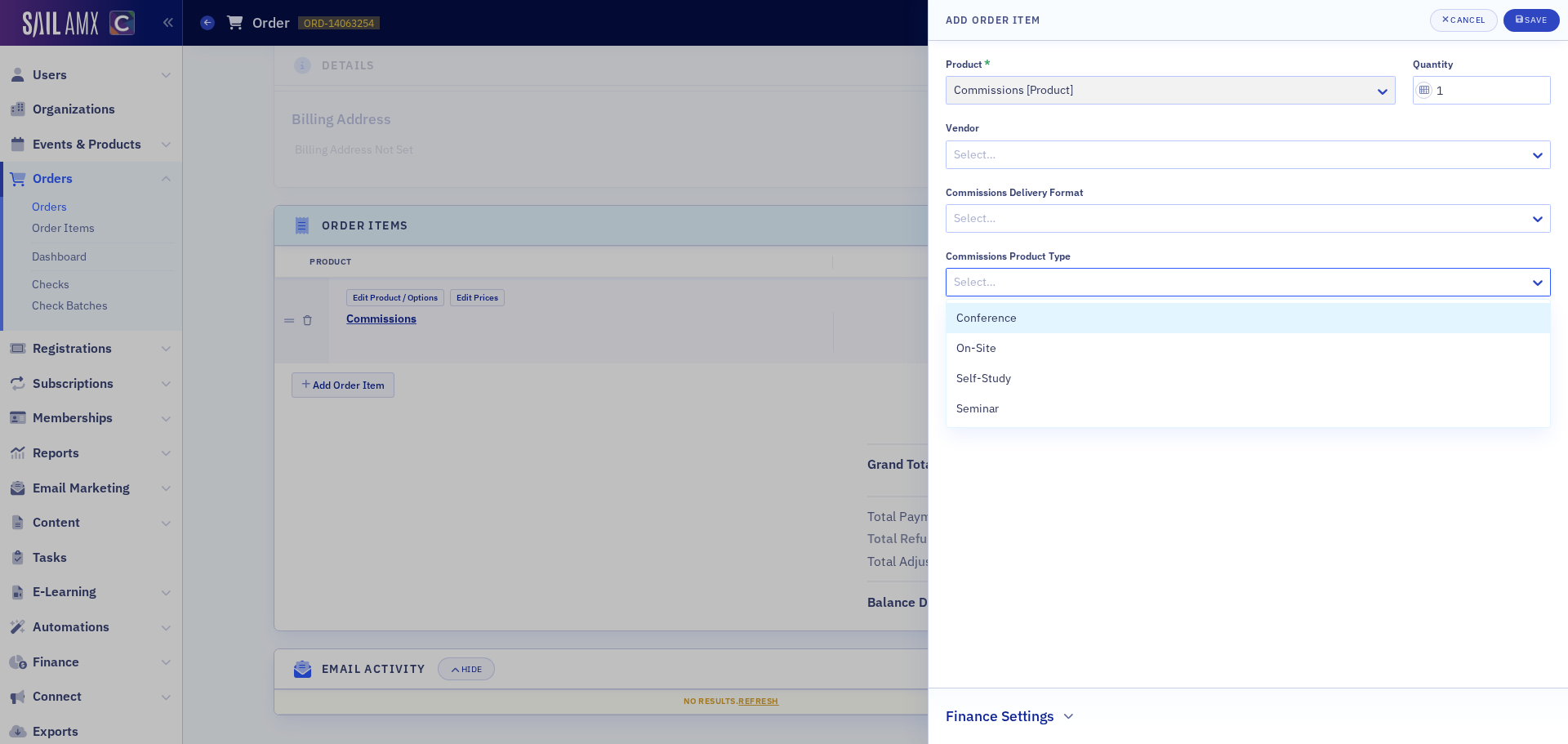
click at [1050, 286] on div at bounding box center [1240, 281] width 576 height 21
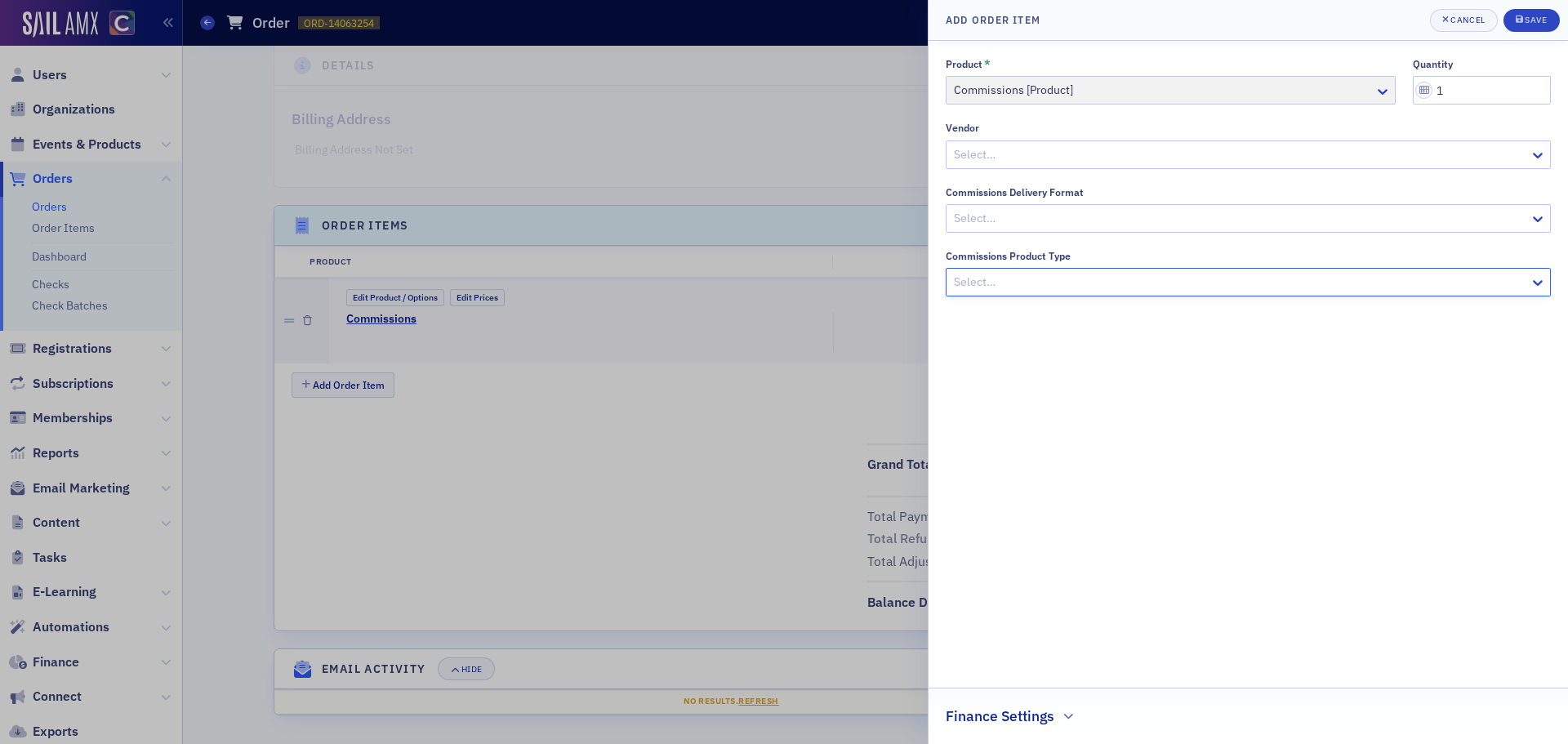
click at [1053, 234] on div "Product * Commissions [Product] quantity 1 Vendor Select… Commissions Delivery …" at bounding box center [1248, 177] width 605 height 239
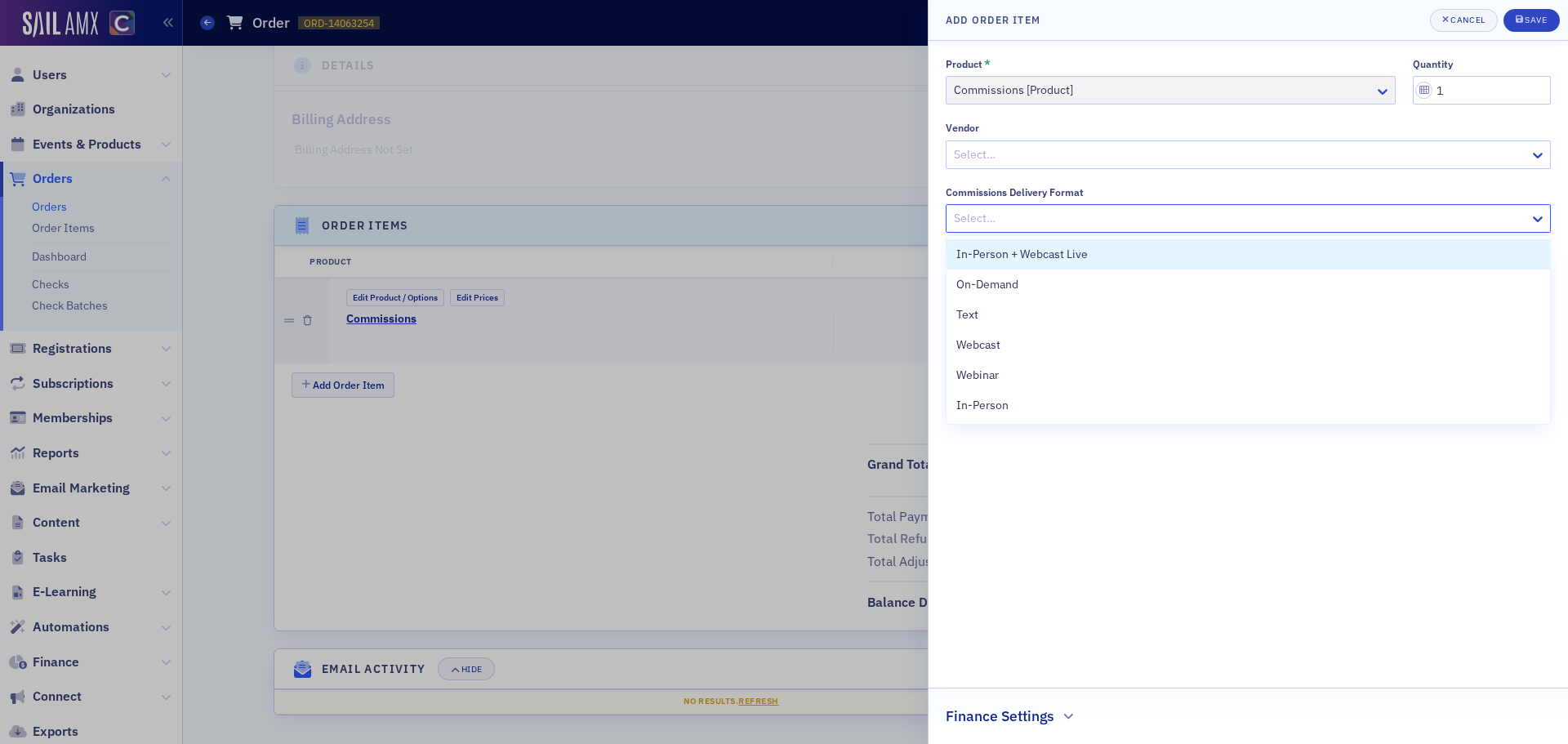
click at [1054, 226] on div at bounding box center [1240, 218] width 576 height 21
click at [1055, 224] on div at bounding box center [1240, 218] width 576 height 21
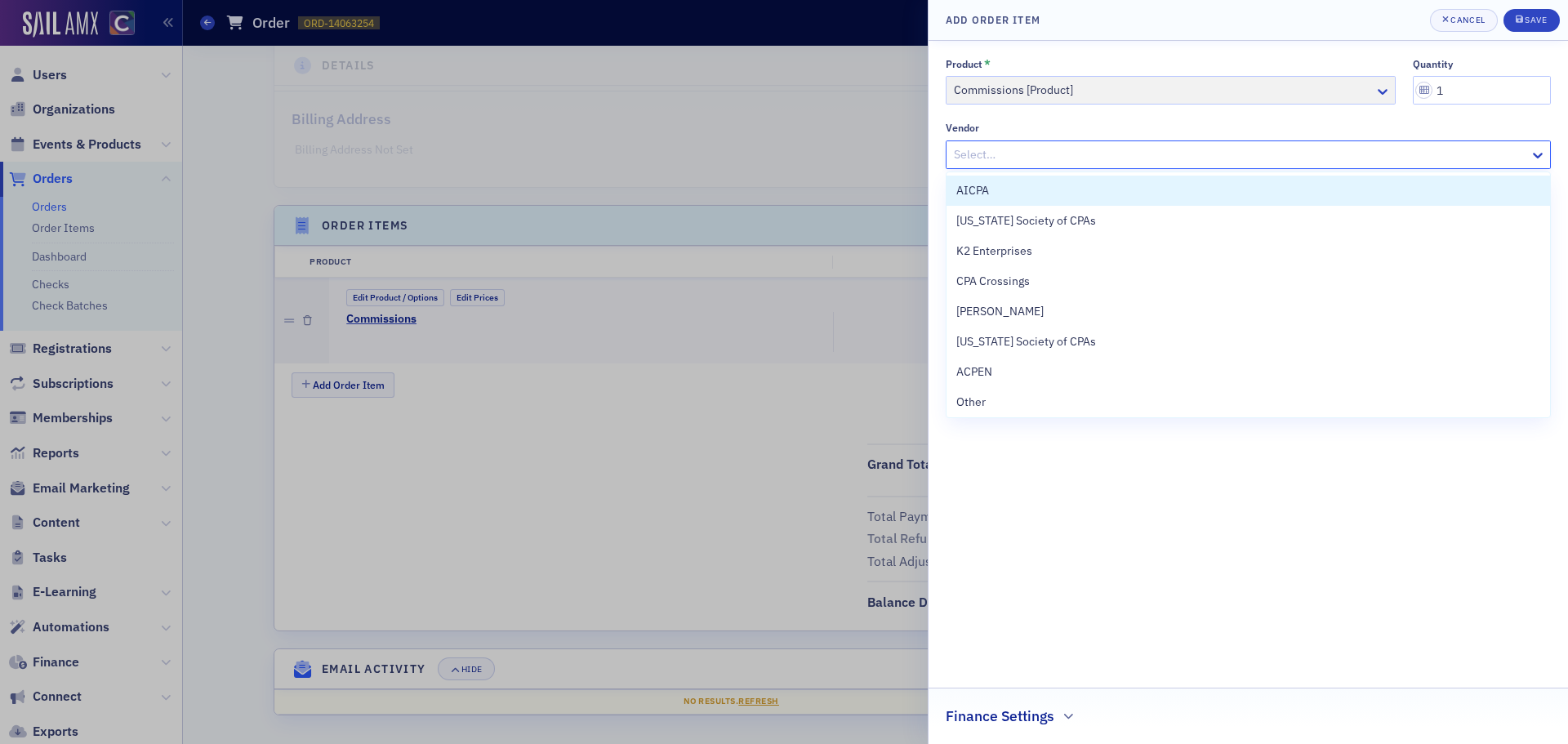
click at [1035, 166] on div "Select…" at bounding box center [1238, 155] width 583 height 24
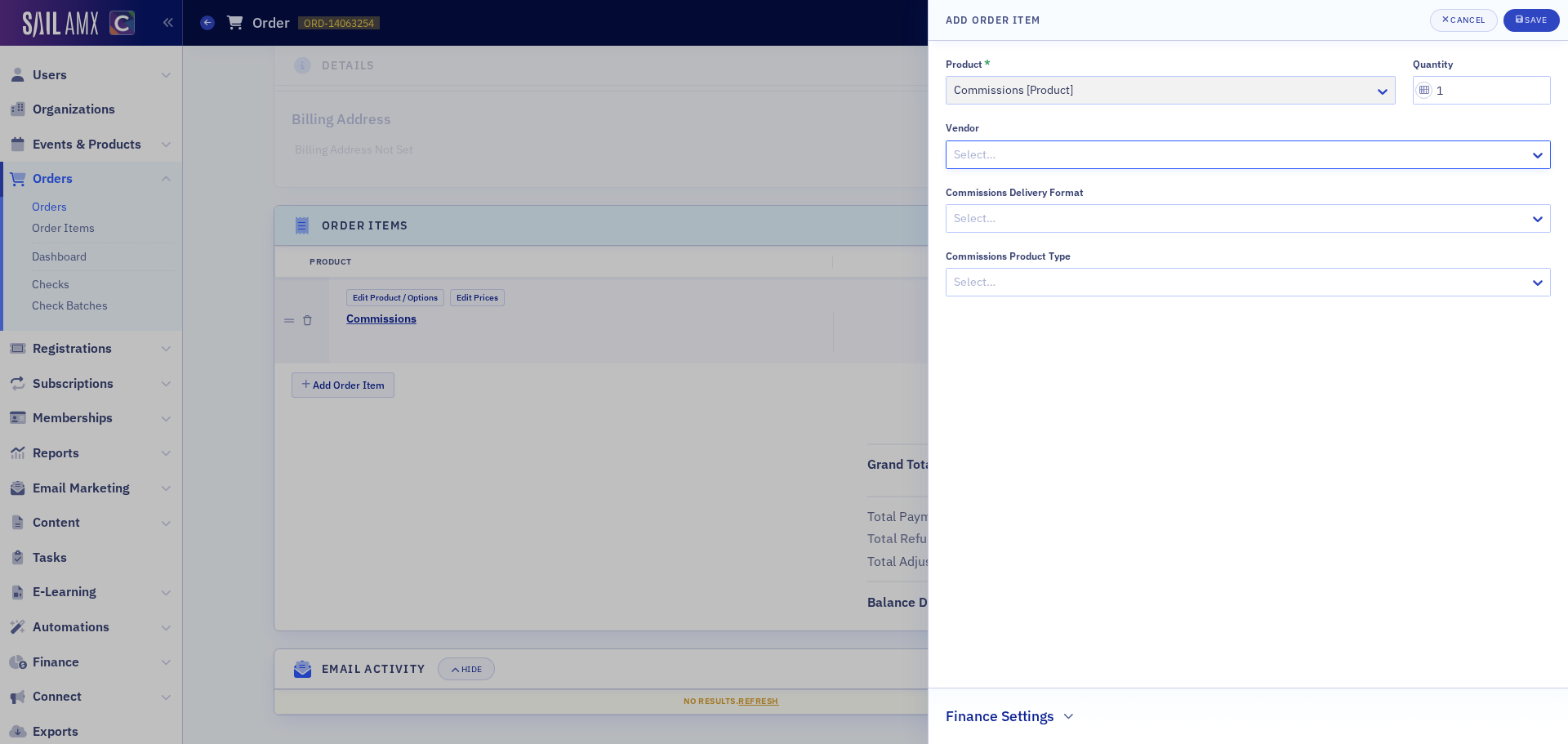
click at [1035, 165] on div "Select…" at bounding box center [1238, 155] width 583 height 24
click at [1546, 18] on div "Save" at bounding box center [1535, 20] width 22 height 9
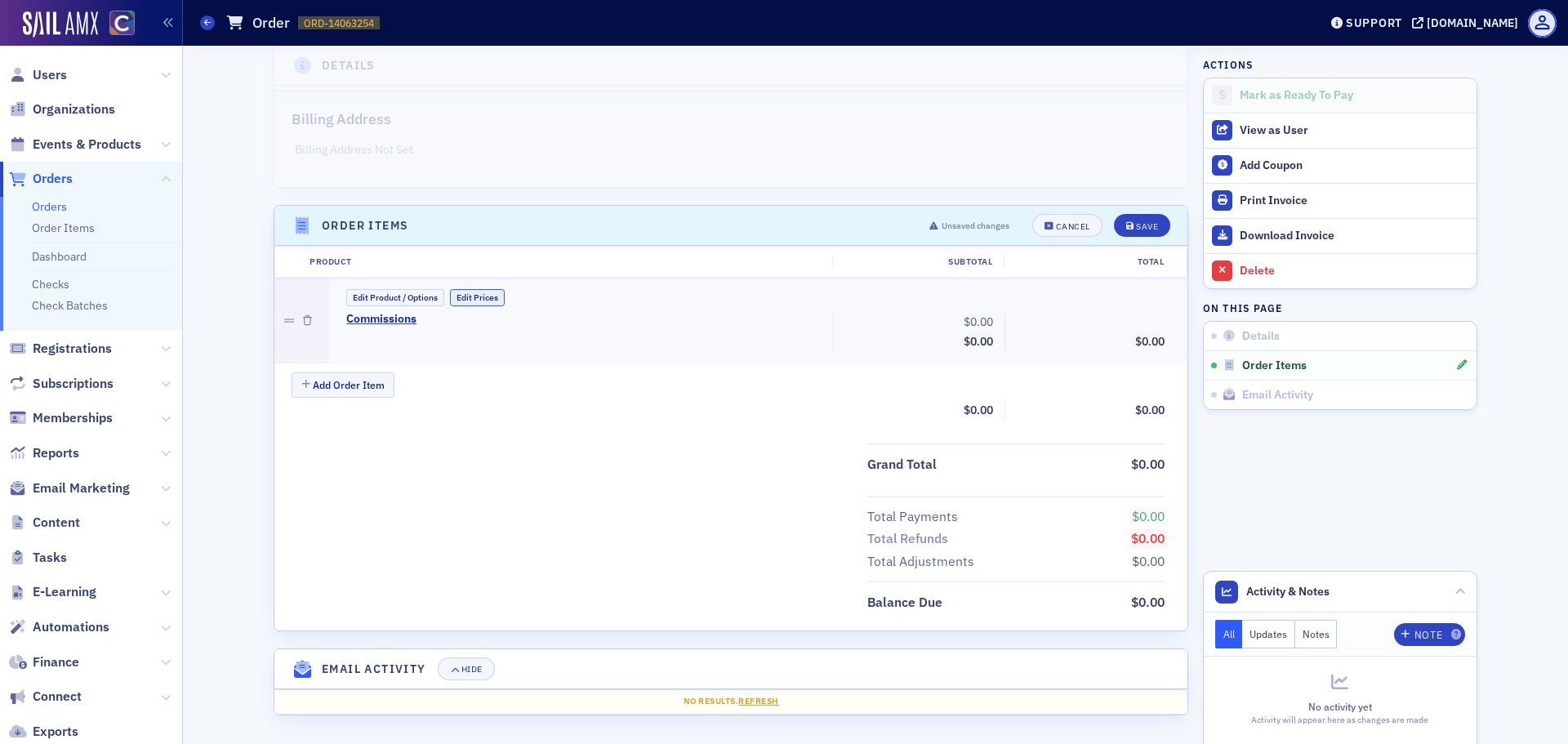
click at [480, 289] on button "Edit Prices" at bounding box center [477, 297] width 55 height 17
drag, startPoint x: 954, startPoint y: 318, endPoint x: 1033, endPoint y: 327, distance: 79.5
click at [1033, 327] on div "Commissions (Custom Price) 0.00 Subtotal $0.00 Discounts - 0.00 $0.00" at bounding box center [754, 332] width 841 height 43
type input "748.88"
click at [1135, 220] on button "Save" at bounding box center [1141, 225] width 57 height 23
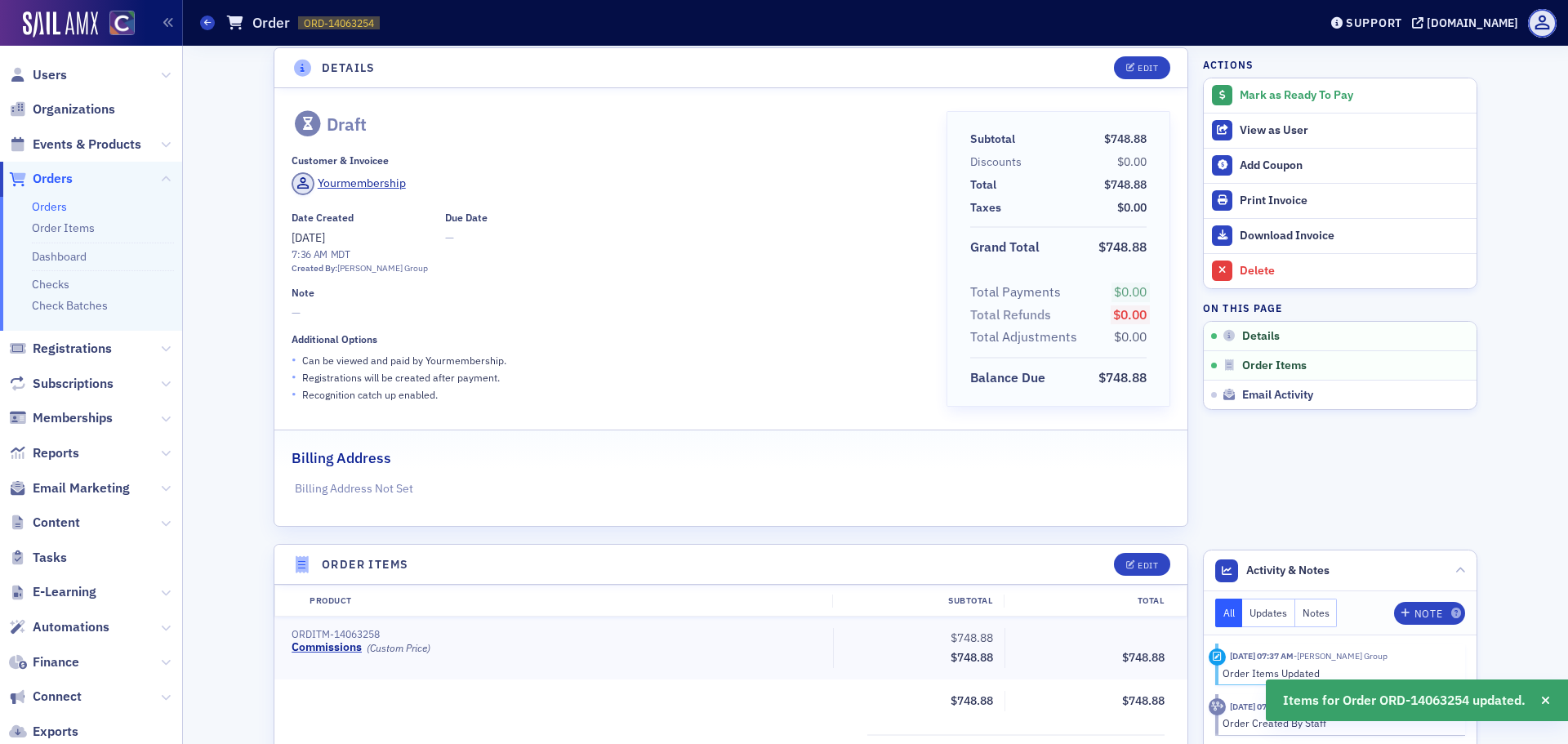
scroll to position [0, 0]
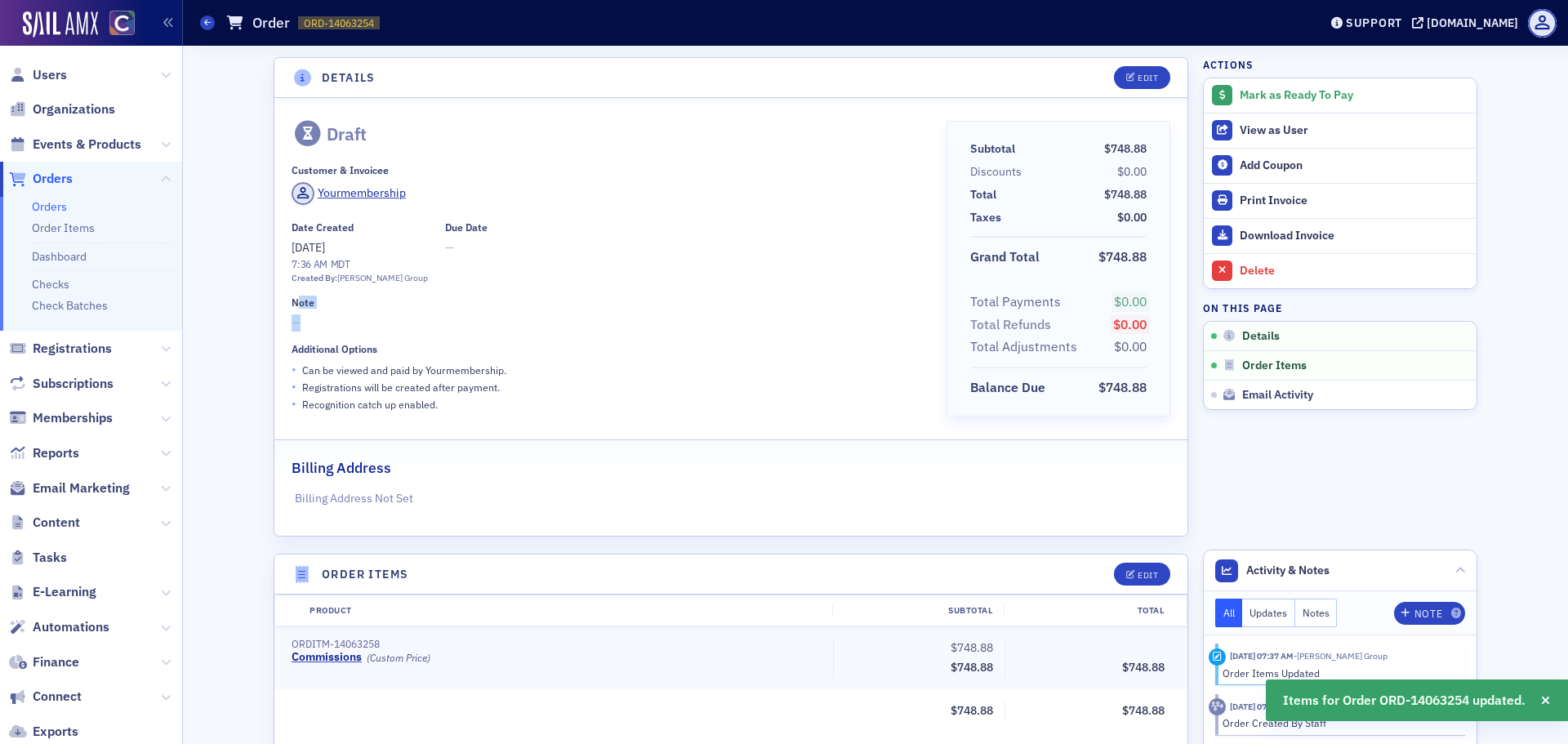
click at [294, 311] on div "Note —" at bounding box center [607, 313] width 631 height 35
click at [292, 314] on span "—" at bounding box center [607, 322] width 631 height 17
click at [1151, 74] on div "Edit" at bounding box center [1147, 78] width 21 height 9
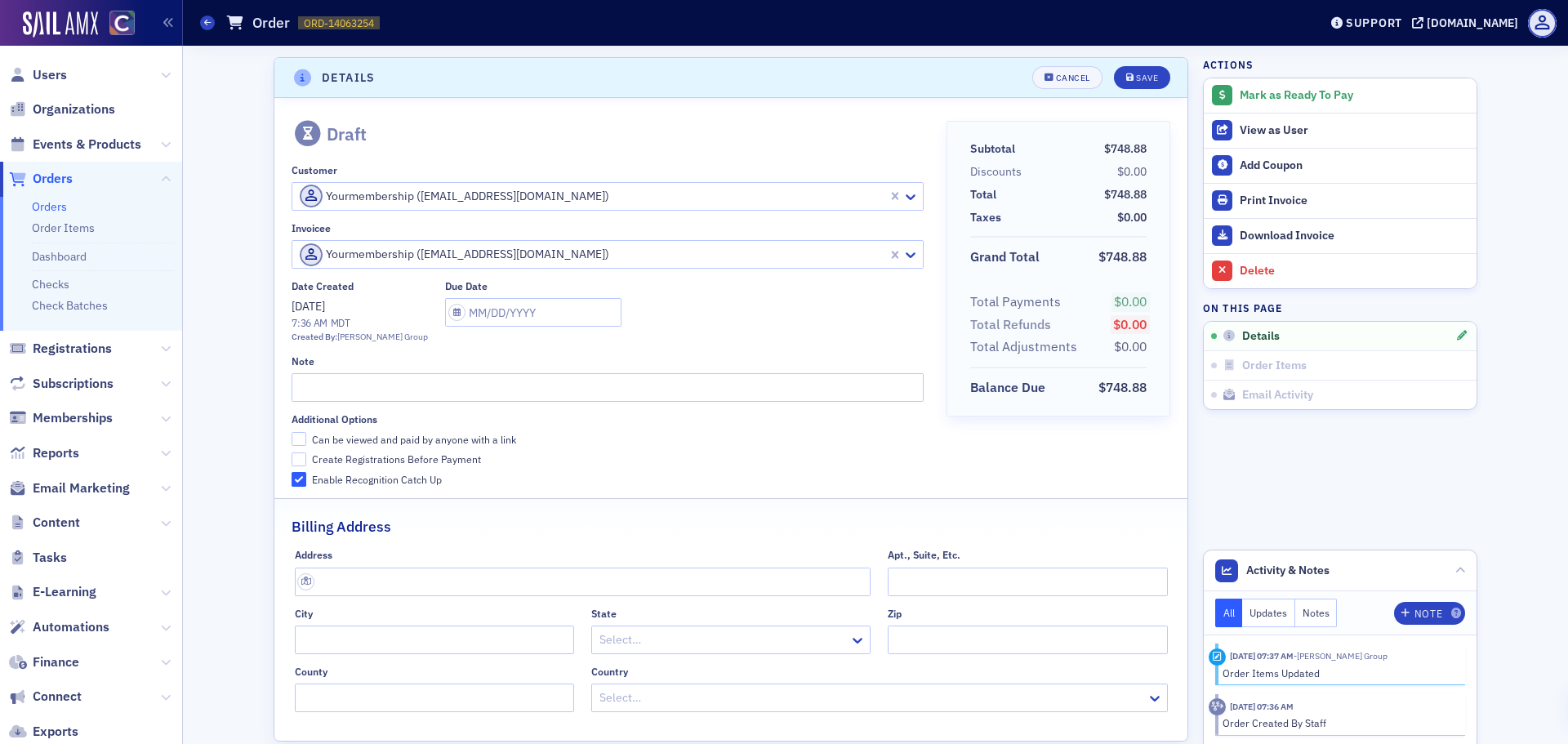
scroll to position [3, 0]
click at [378, 379] on input "text" at bounding box center [607, 384] width 631 height 29
type input "August 2025 Commisions"
click at [1149, 80] on button "Save" at bounding box center [1141, 74] width 57 height 23
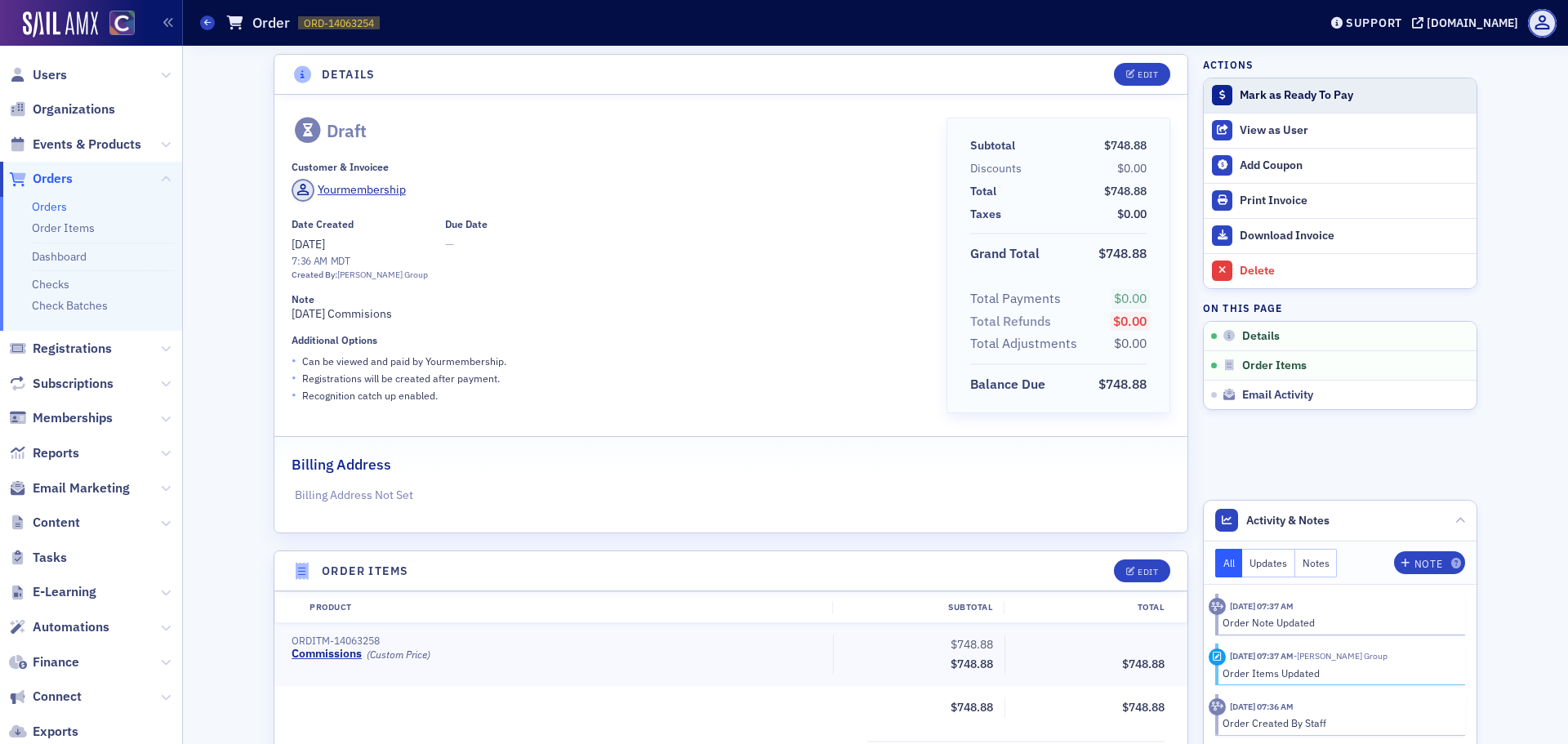
click at [1261, 102] on div "Mark as Ready To Pay" at bounding box center [1354, 95] width 229 height 15
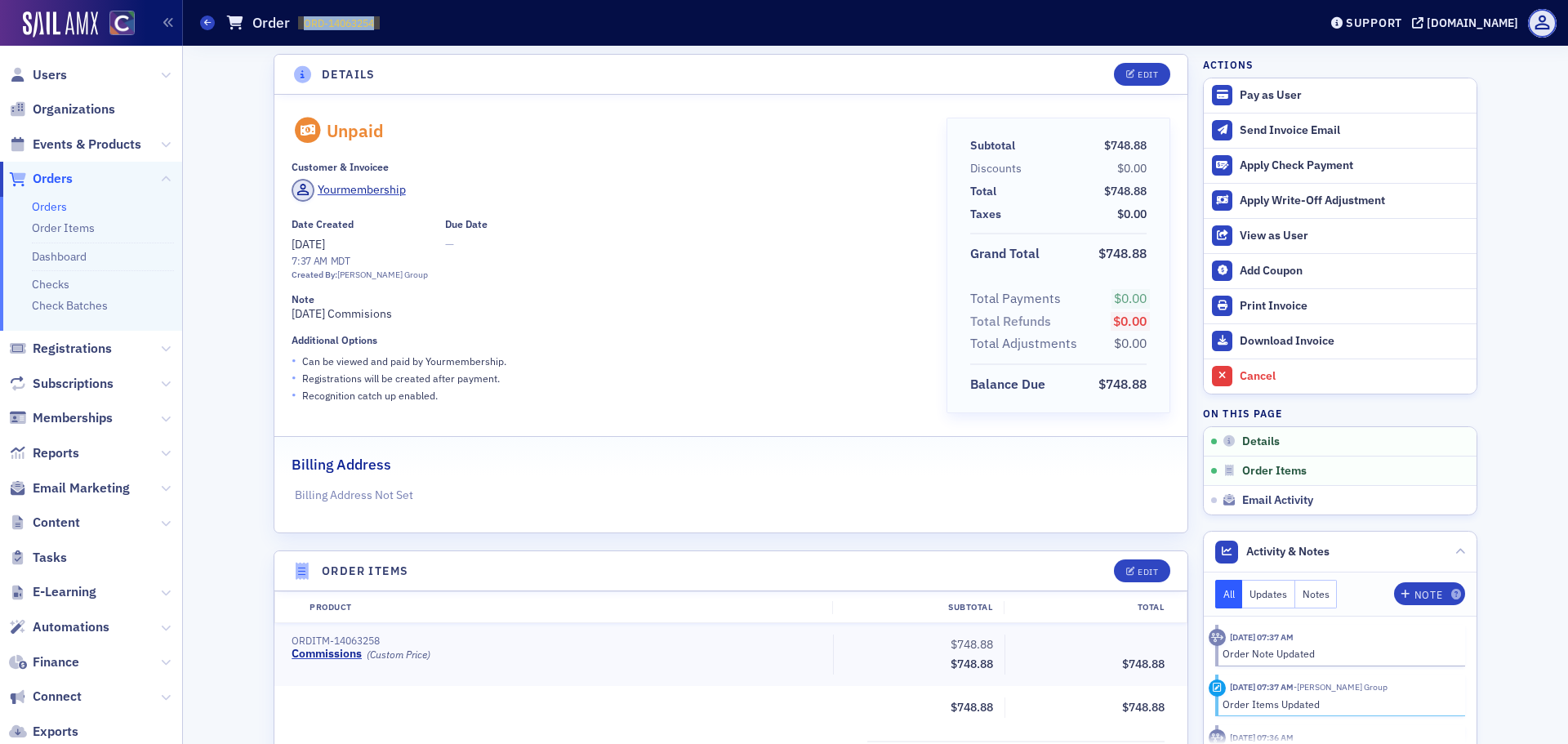
drag, startPoint x: 302, startPoint y: 19, endPoint x: 382, endPoint y: 25, distance: 80.2
click at [382, 25] on div "Orders Order ORD-14063254 14063254" at bounding box center [746, 22] width 1093 height 31
copy span "ORD-14063254"
click at [100, 305] on link "Check Batches" at bounding box center [70, 305] width 76 height 15
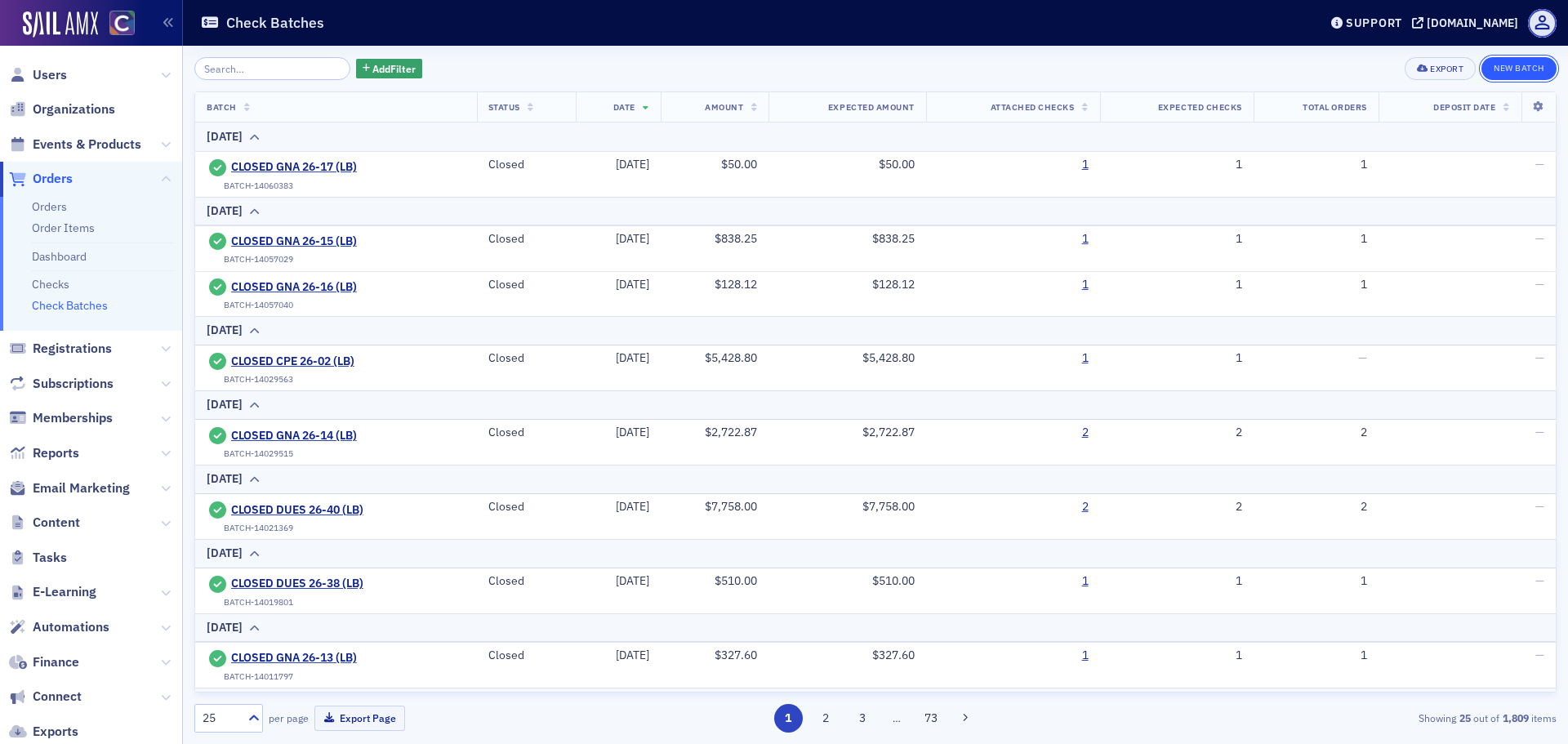
click at [1508, 66] on button "New Batch" at bounding box center [1519, 68] width 76 height 23
click at [1510, 60] on button "New Batch" at bounding box center [1519, 68] width 76 height 23
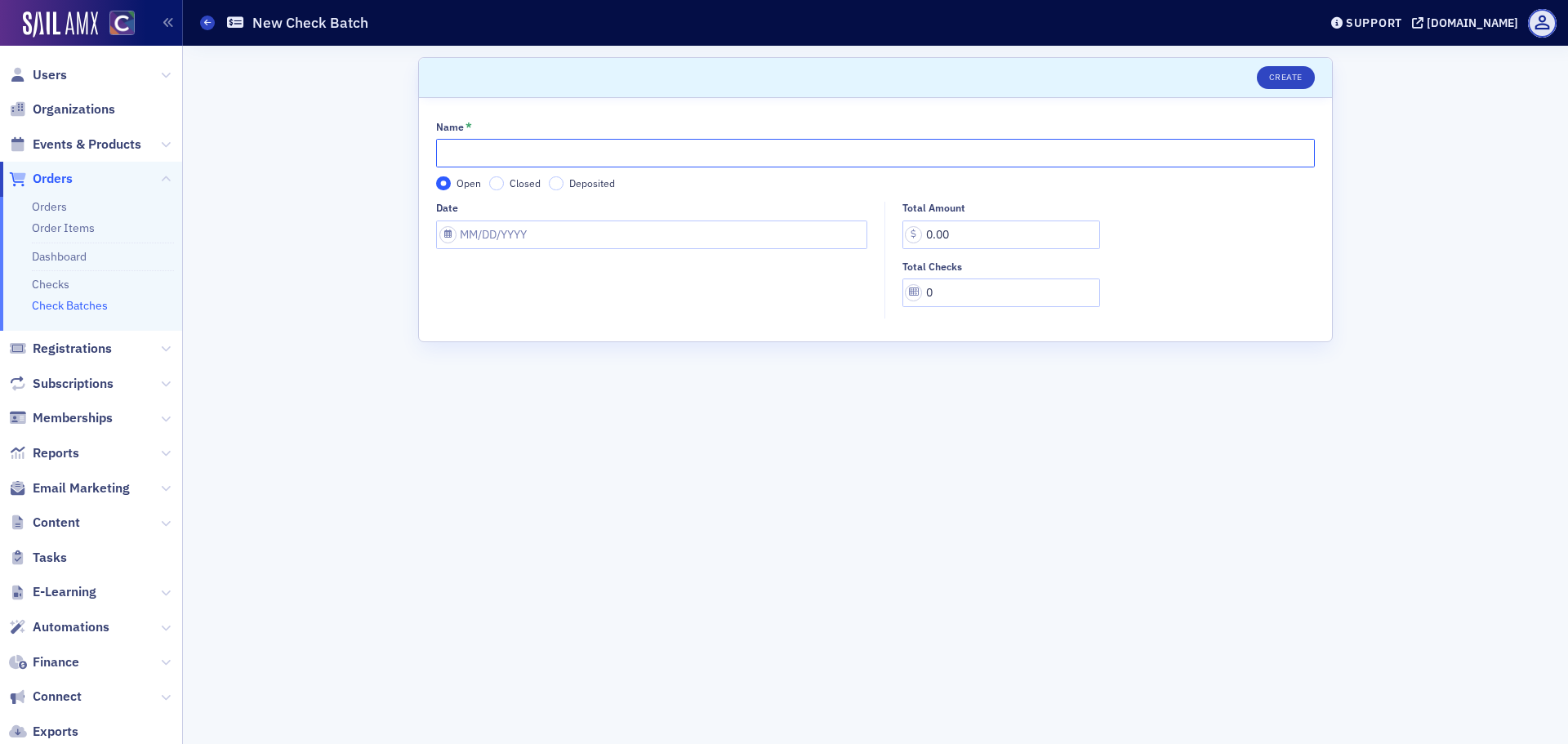
click at [507, 160] on input "Name *" at bounding box center [875, 153] width 879 height 29
type input "GNA 26-18 (LB)"
select select "9"
select select "2025"
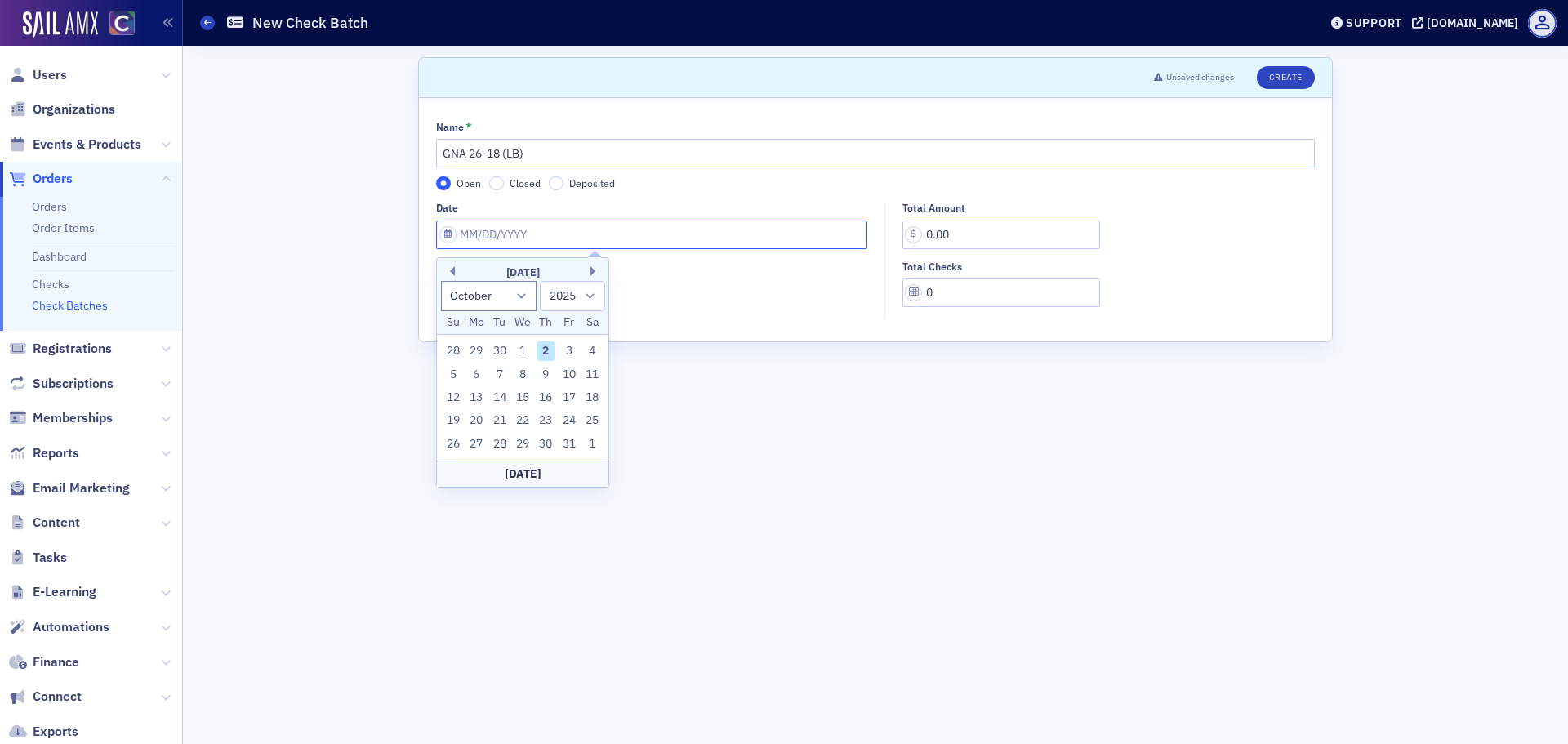
click at [521, 241] on input "Date" at bounding box center [651, 235] width 431 height 29
click at [479, 348] on div "29" at bounding box center [477, 351] width 20 height 20
type input "09/29/2025"
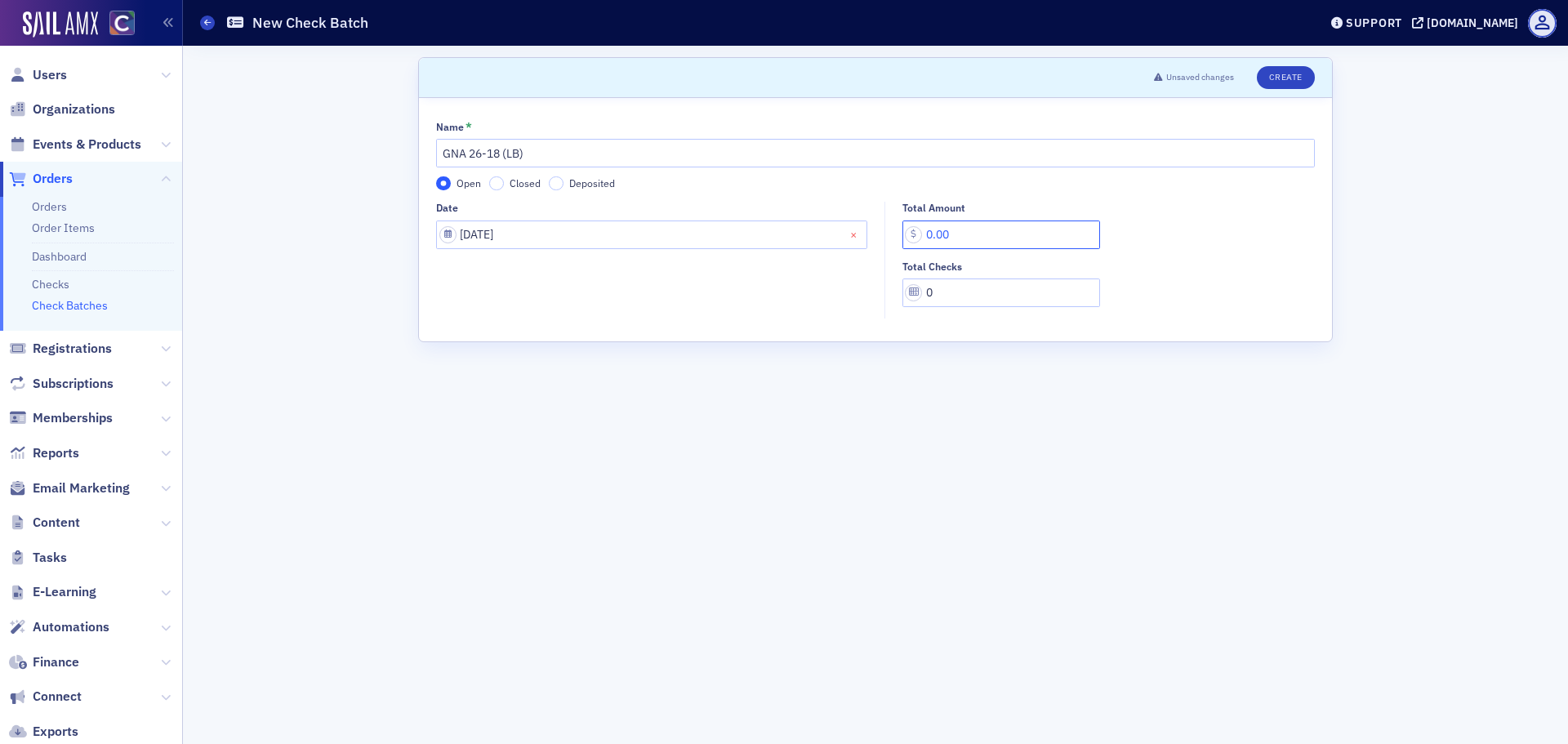
drag, startPoint x: 973, startPoint y: 234, endPoint x: 863, endPoint y: 230, distance: 110.1
click at [863, 230] on div "Date 09/29/2025 Total Amount 0.00 Total Checks 0" at bounding box center [875, 260] width 879 height 116
type input "1,076.48"
type input "1"
type input "2"
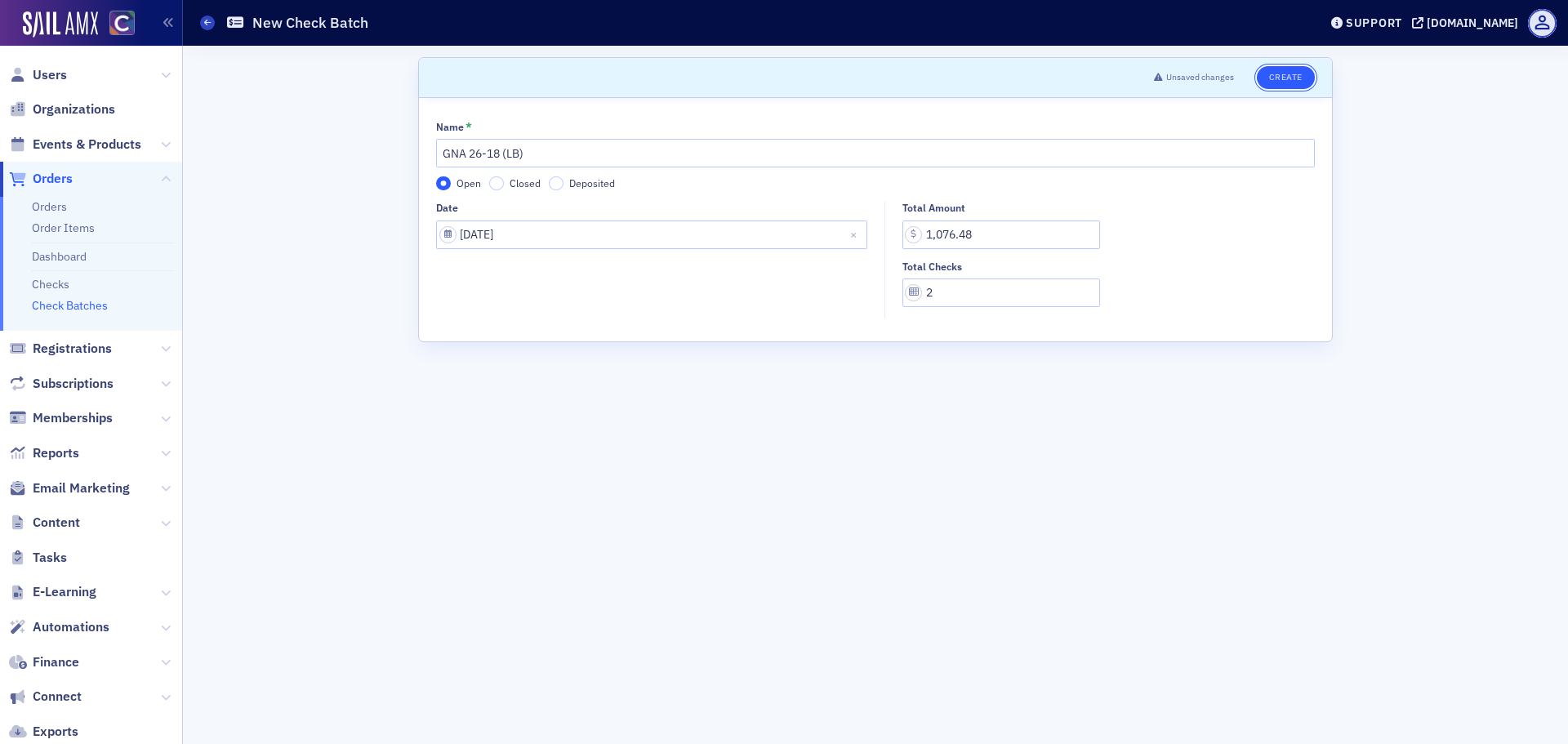
click at [1291, 85] on button "Create" at bounding box center [1285, 77] width 58 height 23
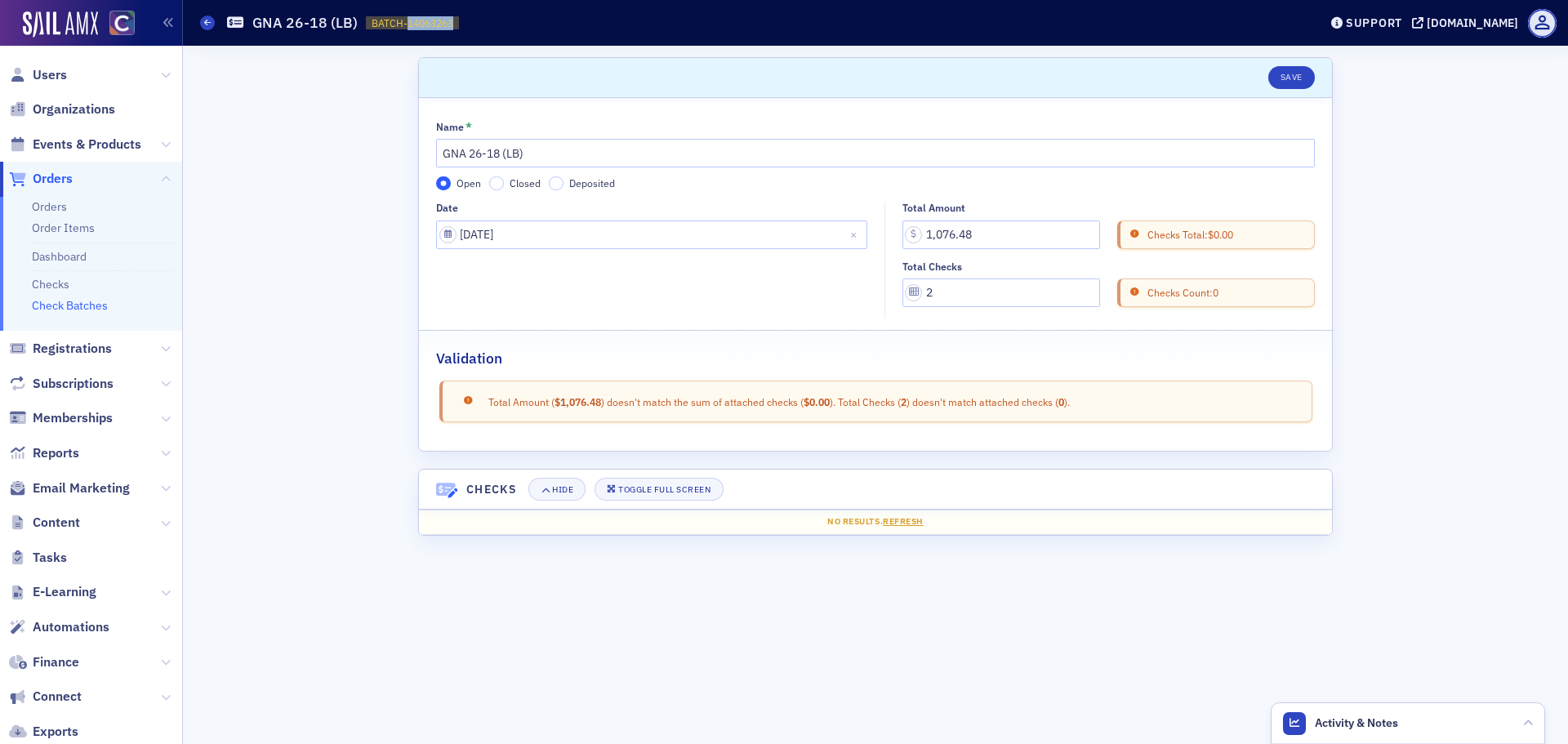
drag, startPoint x: 405, startPoint y: 22, endPoint x: 460, endPoint y: 22, distance: 55.0
click at [460, 22] on div "Check Batches GNA 26-18 (LB) BATCH-14063263 14063263" at bounding box center [746, 22] width 1093 height 31
copy span "14063263"
click at [203, 26] on span at bounding box center [207, 23] width 15 height 15
